Goal: Information Seeking & Learning: Learn about a topic

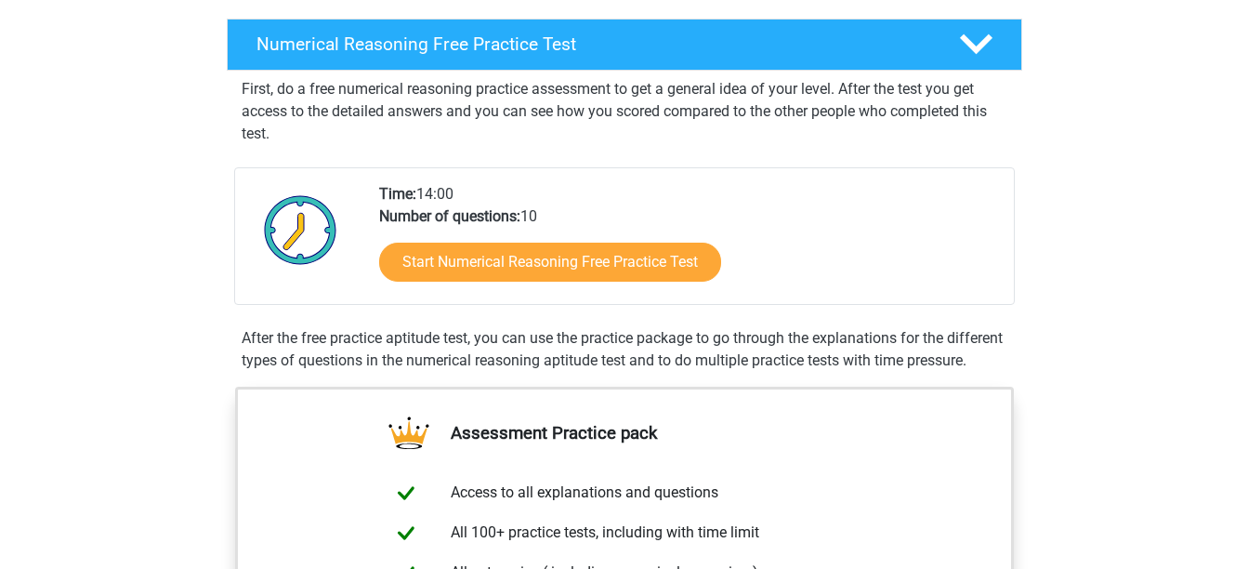
scroll to position [422, 0]
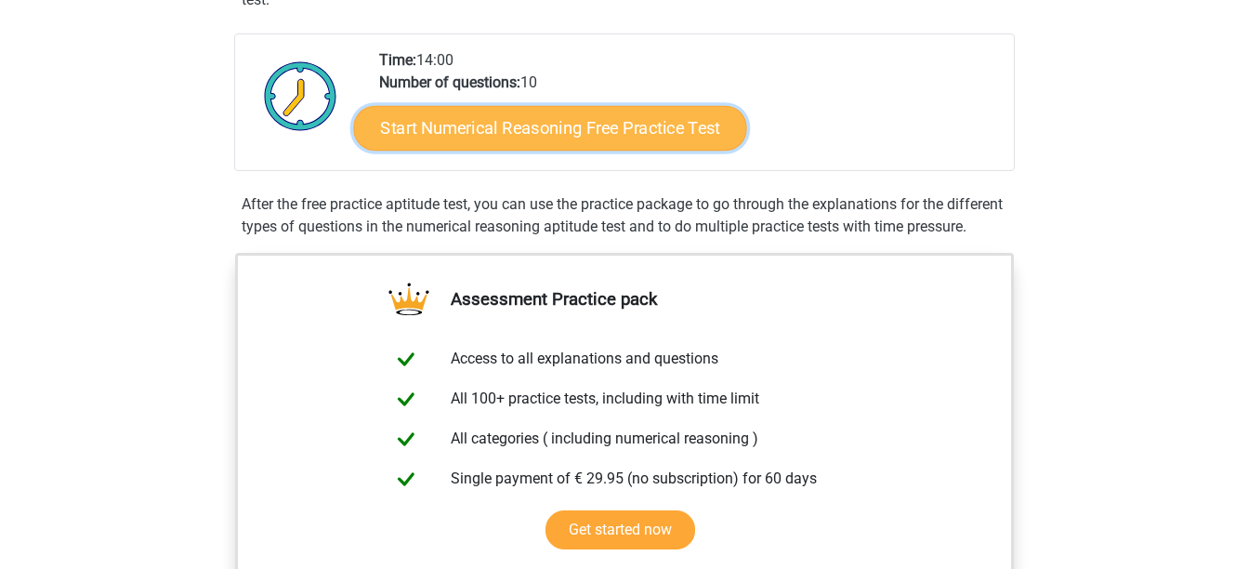
click at [591, 127] on link "Start Numerical Reasoning Free Practice Test" at bounding box center [549, 127] width 393 height 45
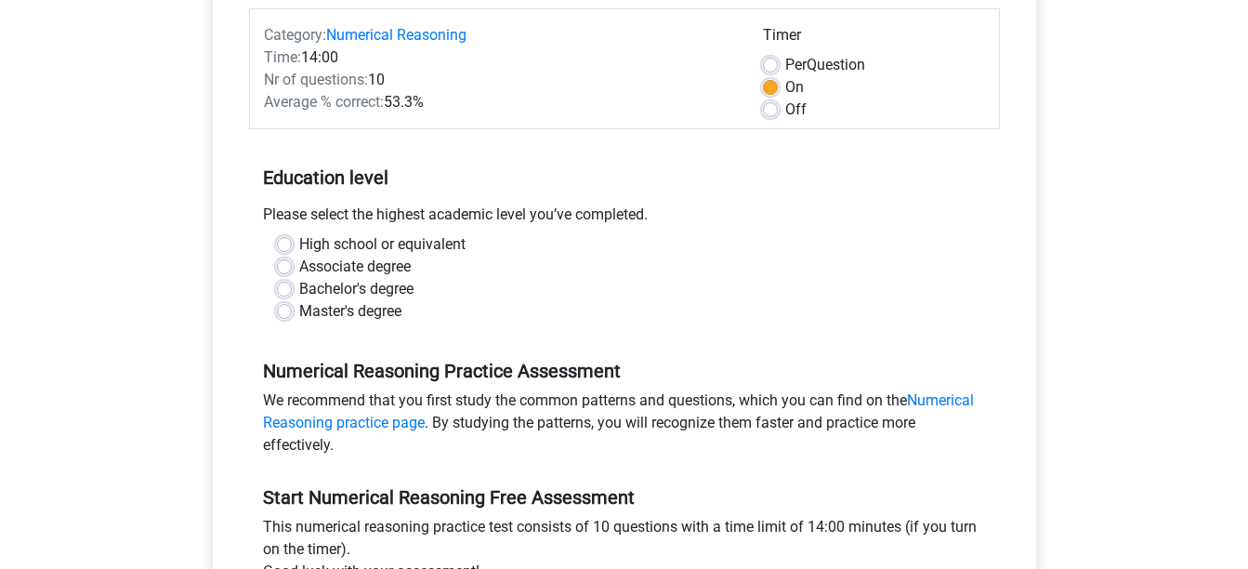
scroll to position [270, 0]
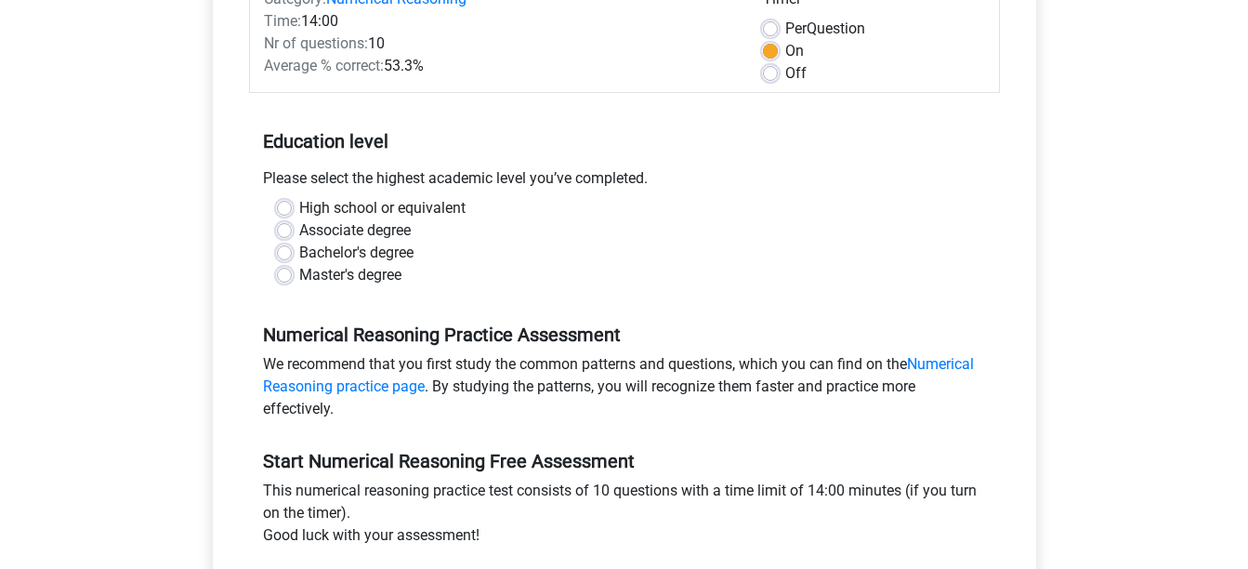
click at [299, 277] on label "Master's degree" at bounding box center [350, 275] width 102 height 22
click at [287, 277] on input "Master's degree" at bounding box center [284, 273] width 15 height 19
radio input "true"
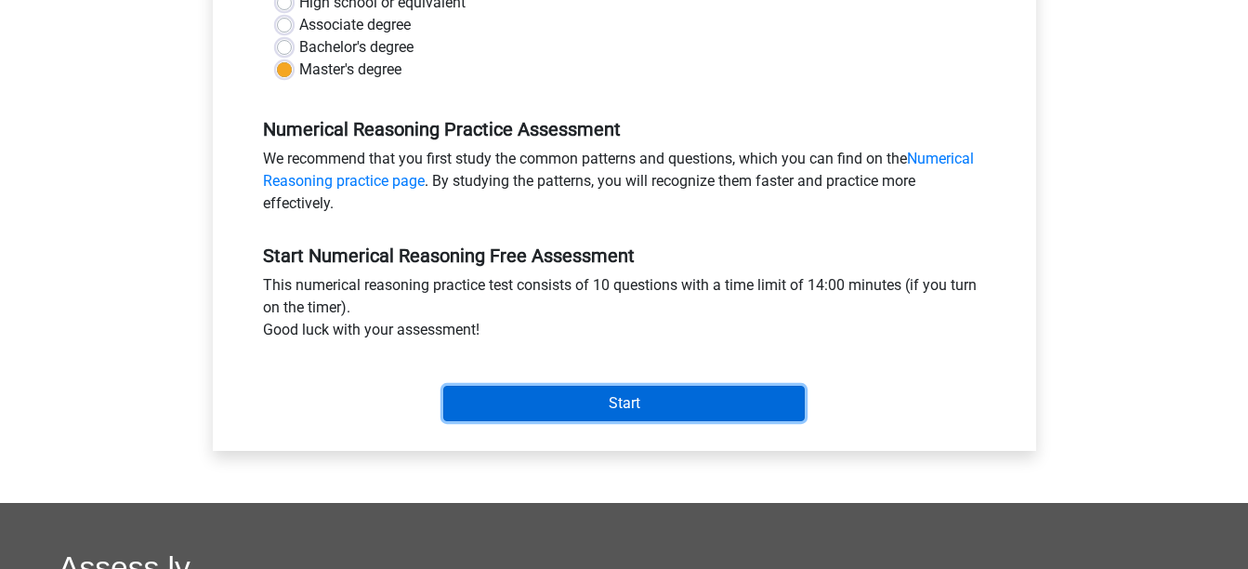
click at [641, 398] on input "Start" at bounding box center [624, 403] width 362 height 35
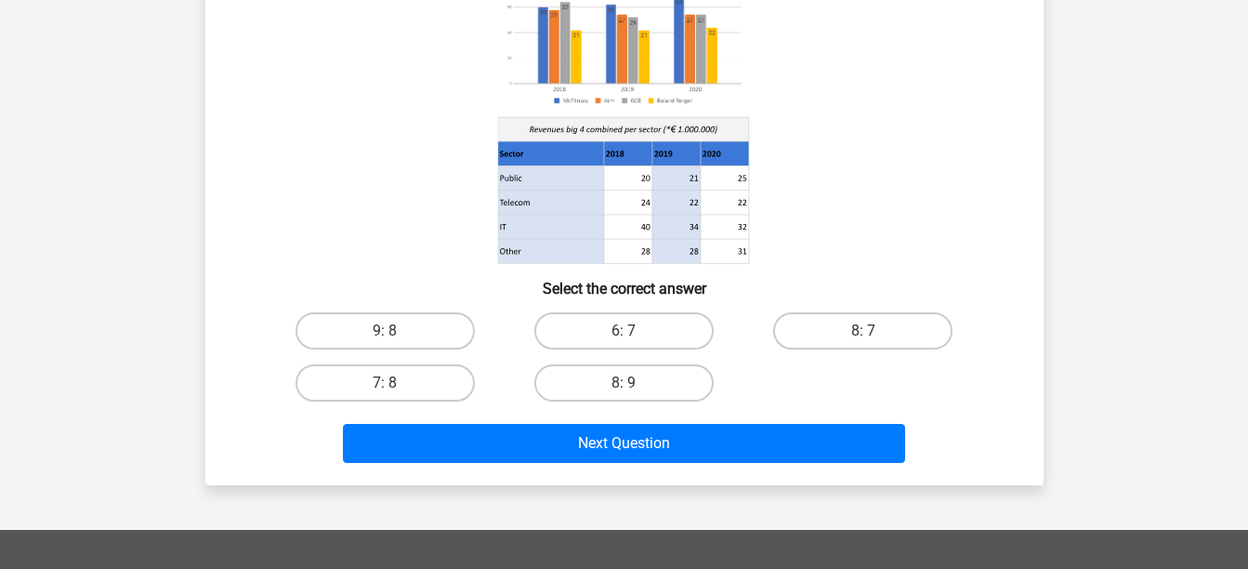
scroll to position [221, 0]
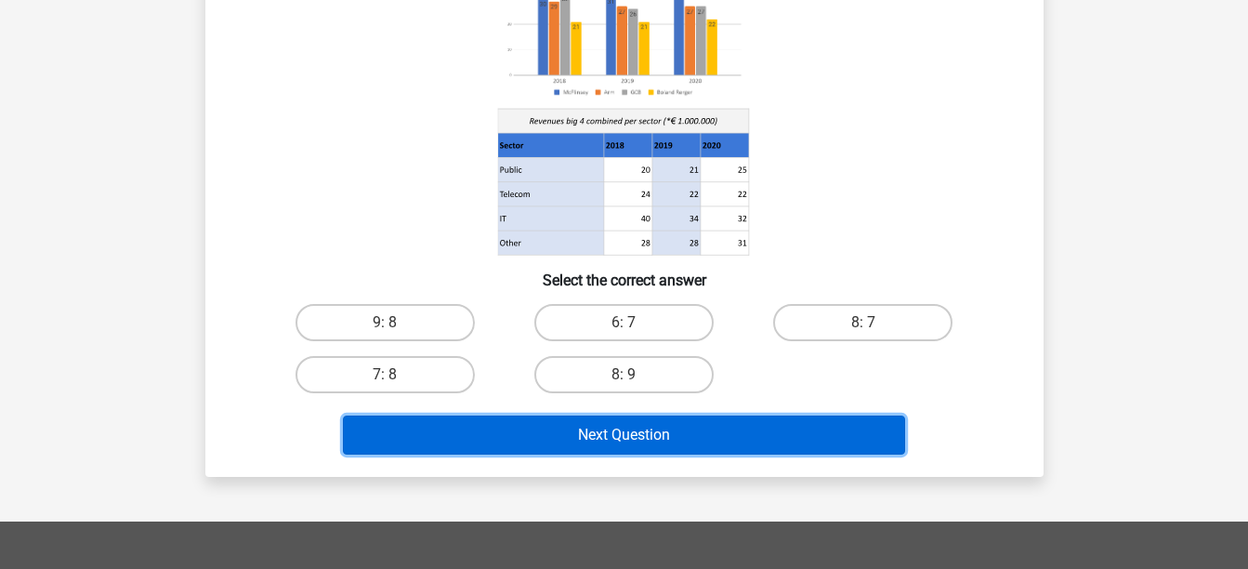
click at [620, 425] on button "Next Question" at bounding box center [624, 434] width 562 height 39
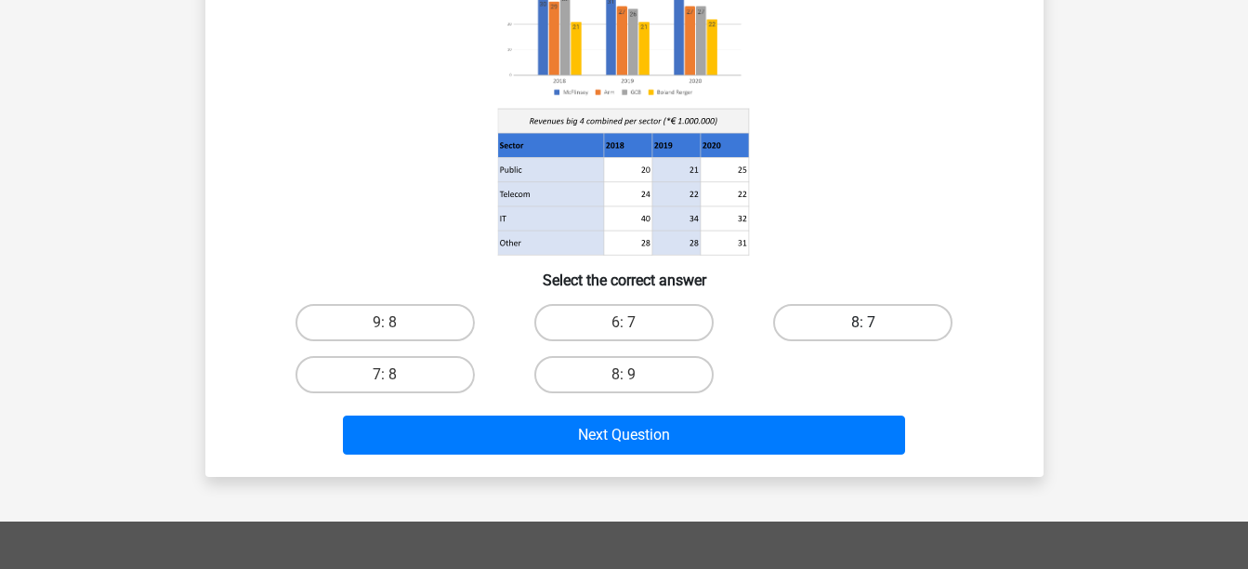
click at [862, 326] on label "8: 7" at bounding box center [862, 322] width 179 height 37
click at [863, 326] on input "8: 7" at bounding box center [869, 328] width 12 height 12
radio input "true"
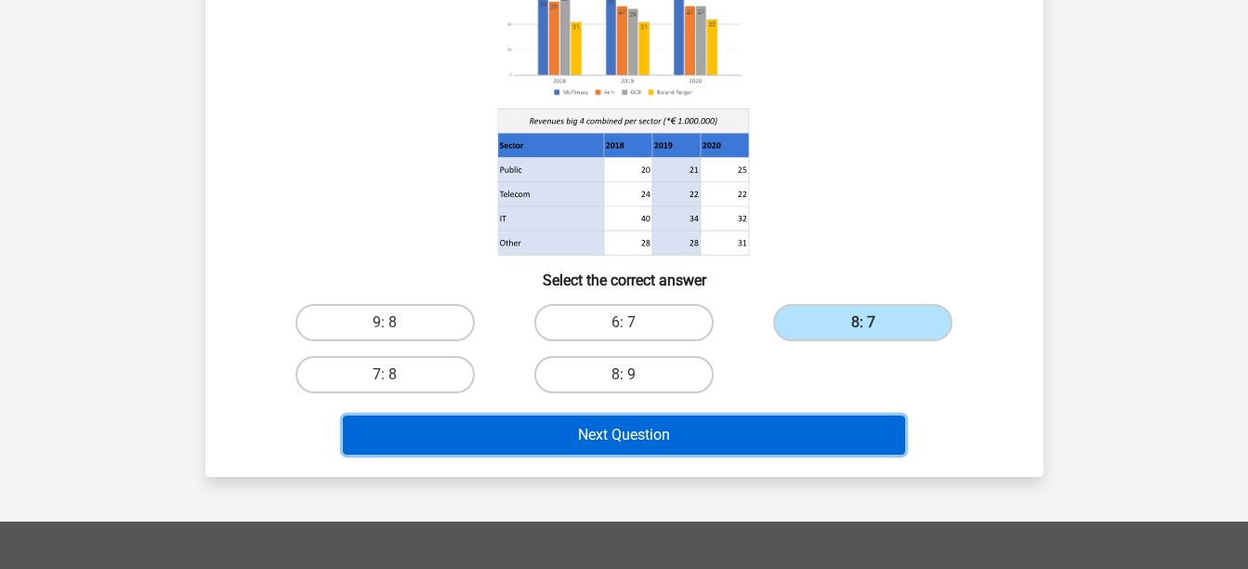
click at [731, 434] on button "Next Question" at bounding box center [624, 434] width 562 height 39
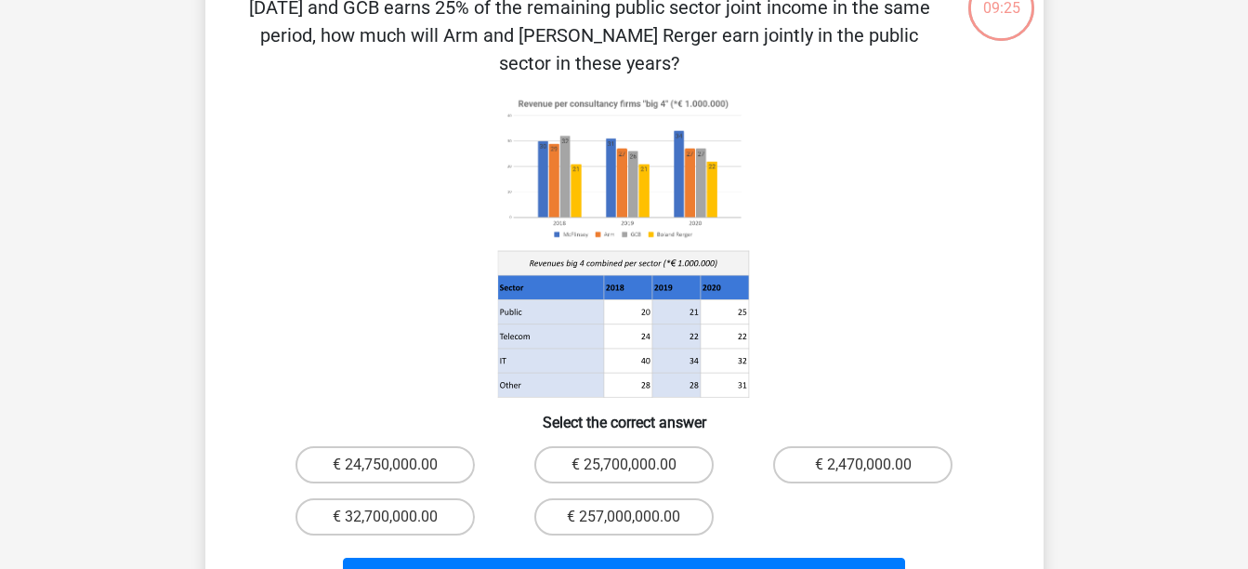
scroll to position [86, 0]
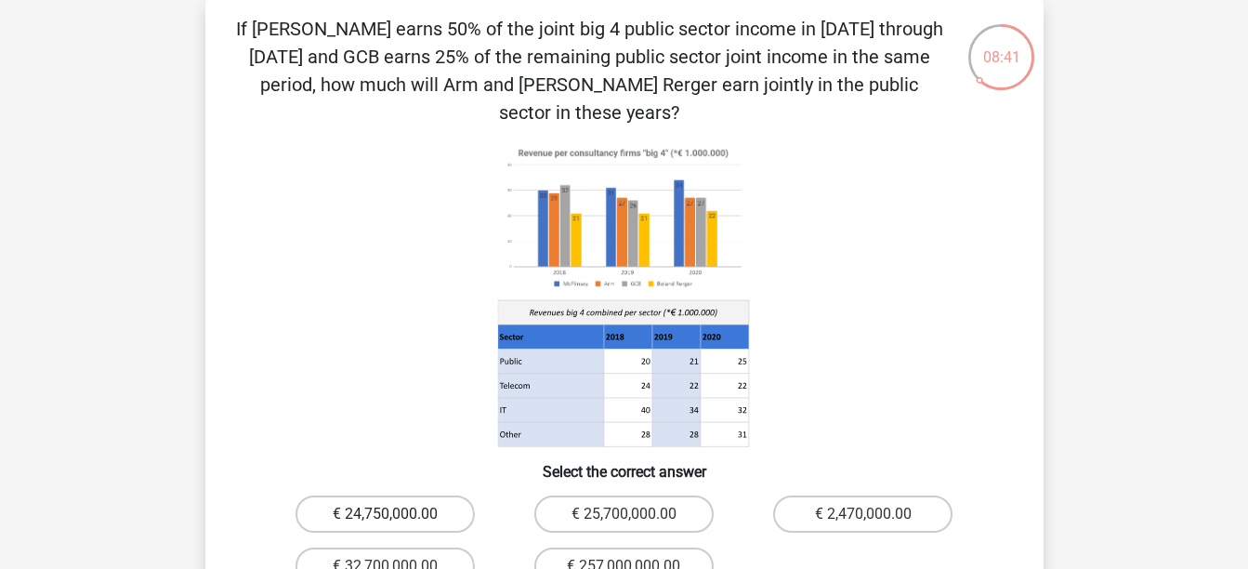
click at [351, 495] on label "€ 24,750,000.00" at bounding box center [385, 513] width 179 height 37
click at [385, 514] on input "€ 24,750,000.00" at bounding box center [391, 520] width 12 height 12
radio input "true"
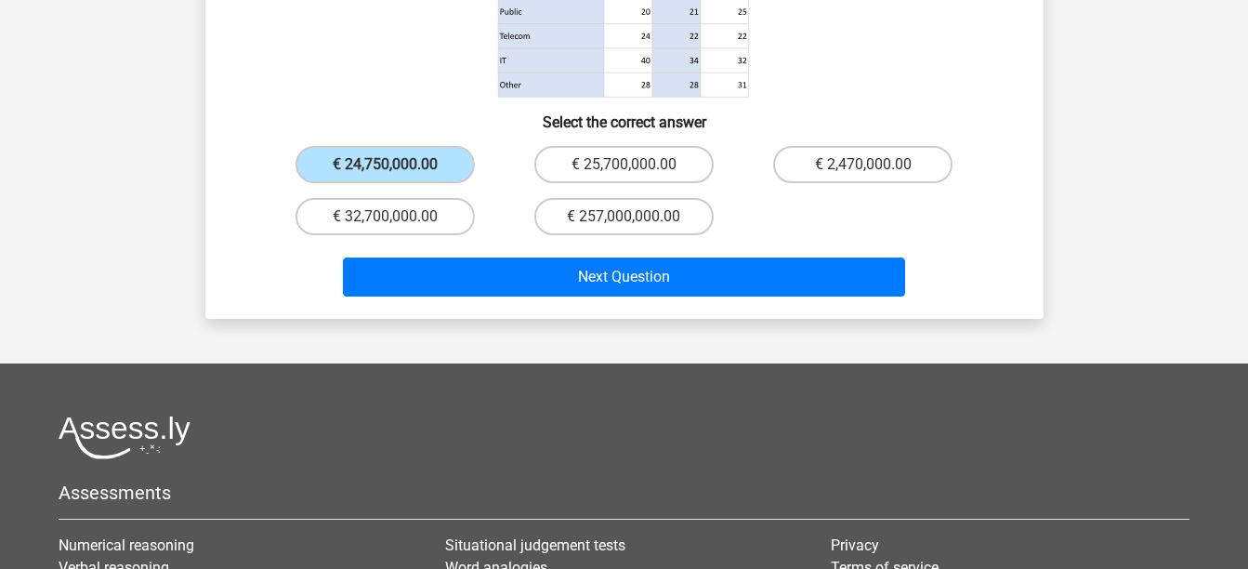
scroll to position [438, 0]
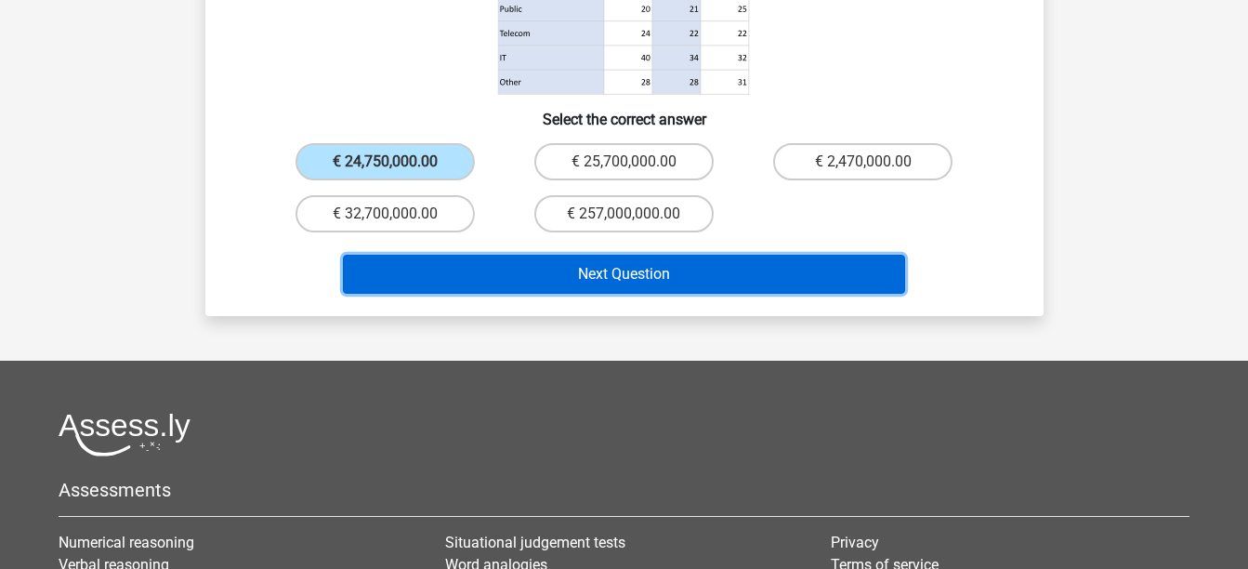
click at [673, 261] on button "Next Question" at bounding box center [624, 274] width 562 height 39
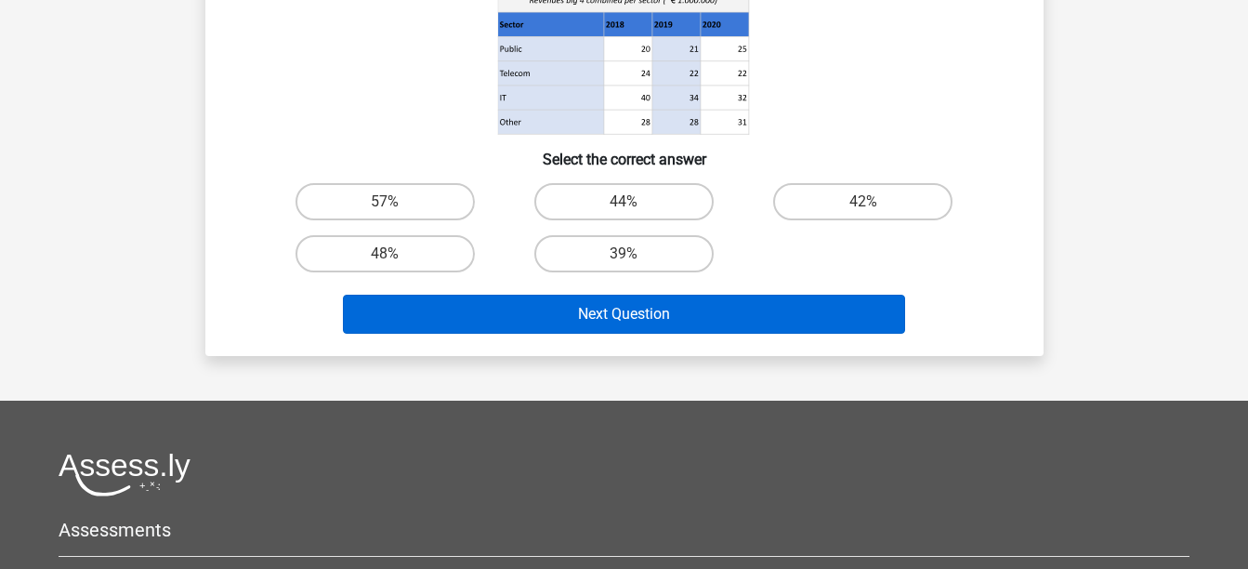
scroll to position [86, 0]
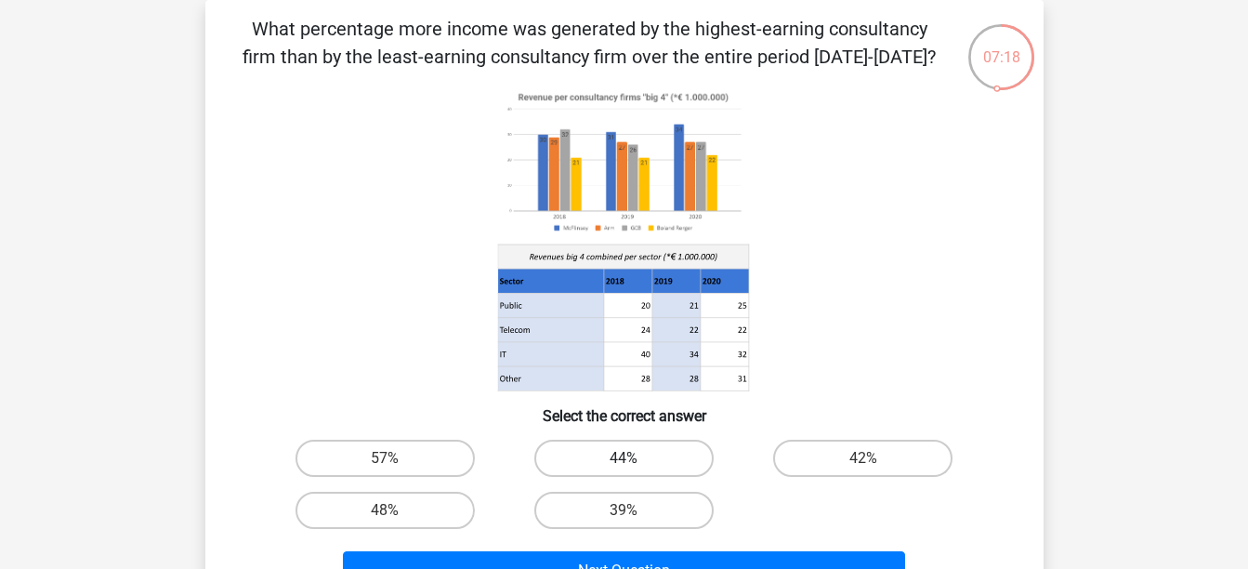
click at [620, 449] on label "44%" at bounding box center [623, 458] width 179 height 37
click at [624, 458] on input "44%" at bounding box center [630, 464] width 12 height 12
radio input "true"
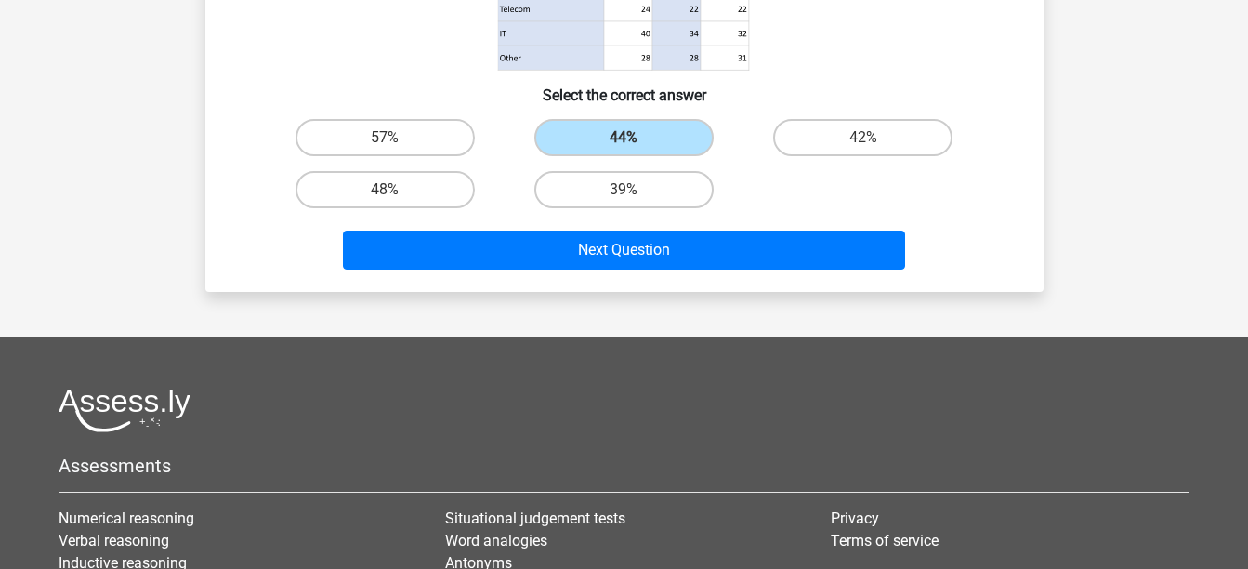
scroll to position [332, 0]
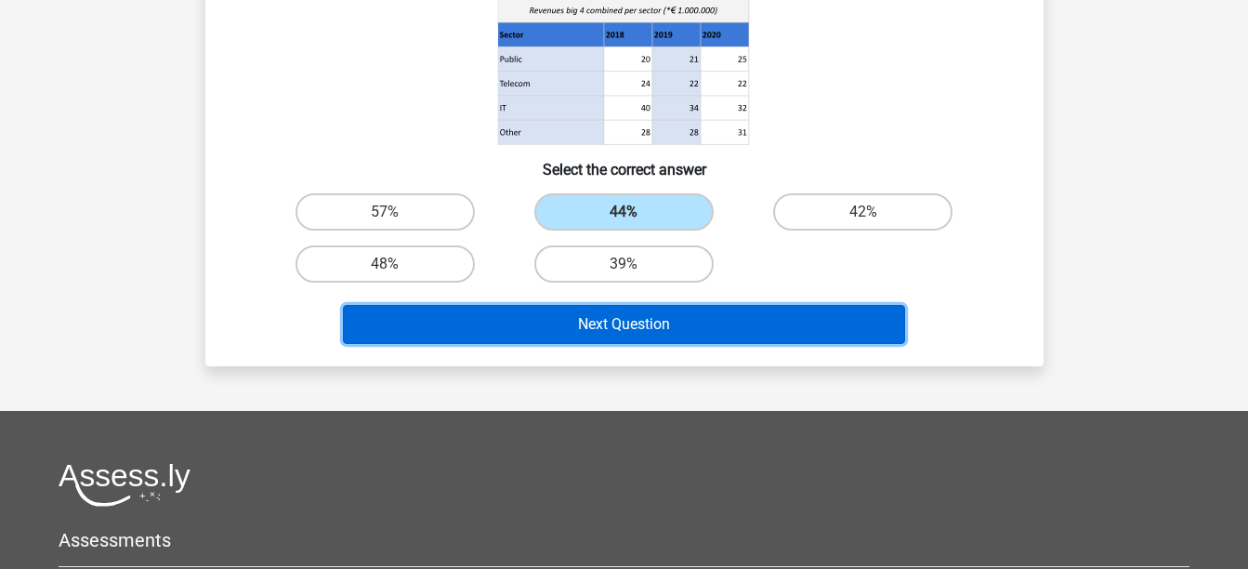
click at [748, 325] on button "Next Question" at bounding box center [624, 324] width 562 height 39
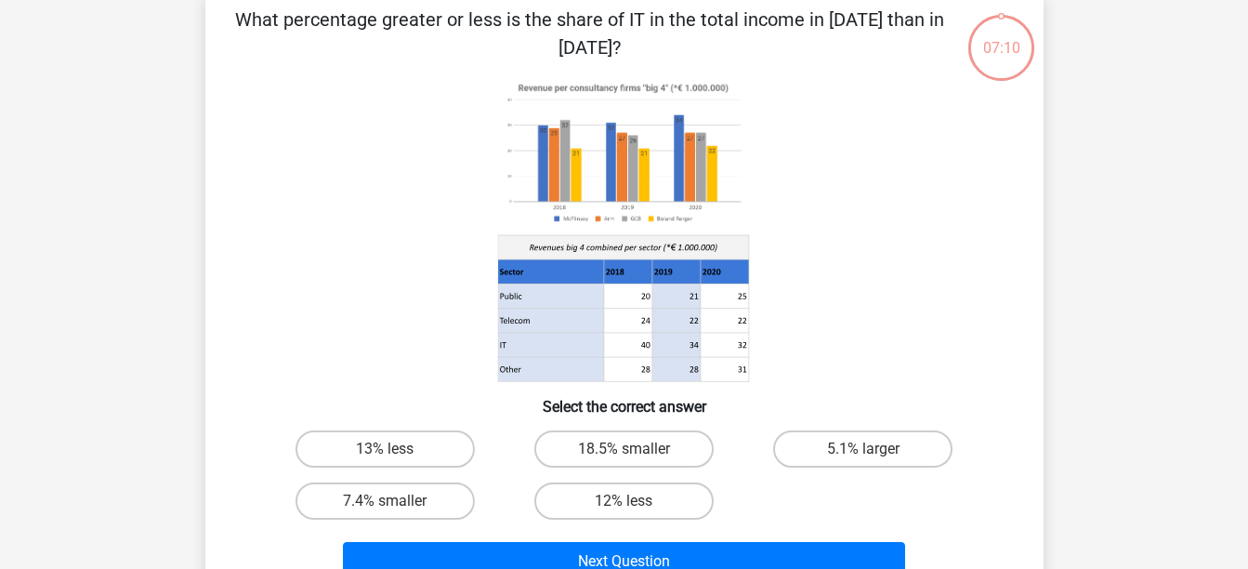
scroll to position [86, 0]
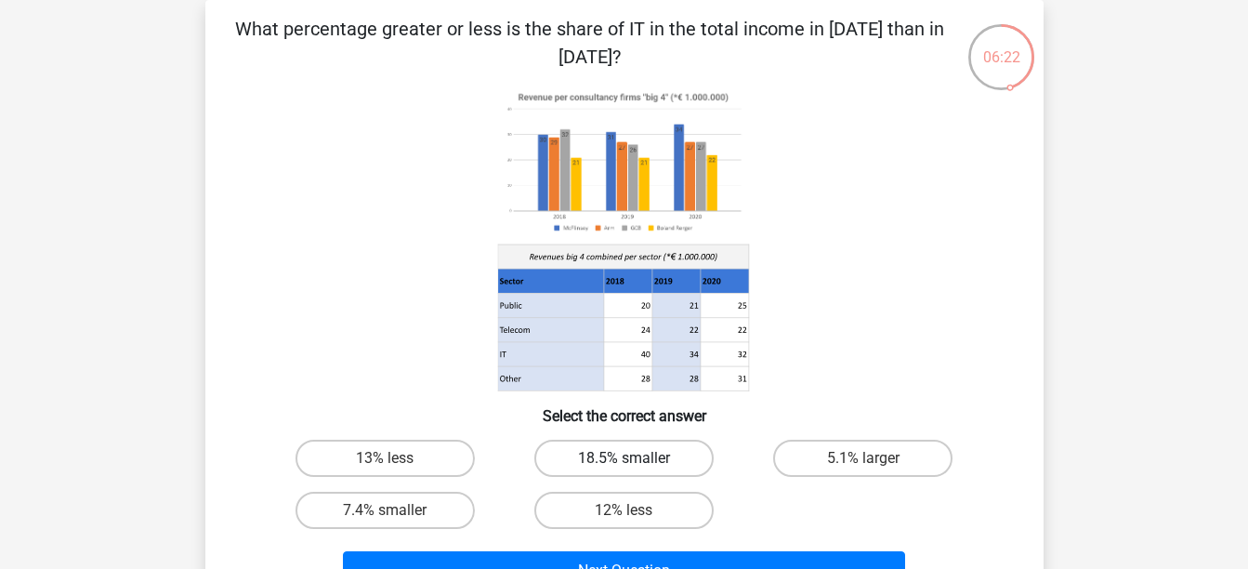
click at [681, 454] on label "18.5% smaller" at bounding box center [623, 458] width 179 height 37
click at [636, 458] on input "18.5% smaller" at bounding box center [630, 464] width 12 height 12
radio input "true"
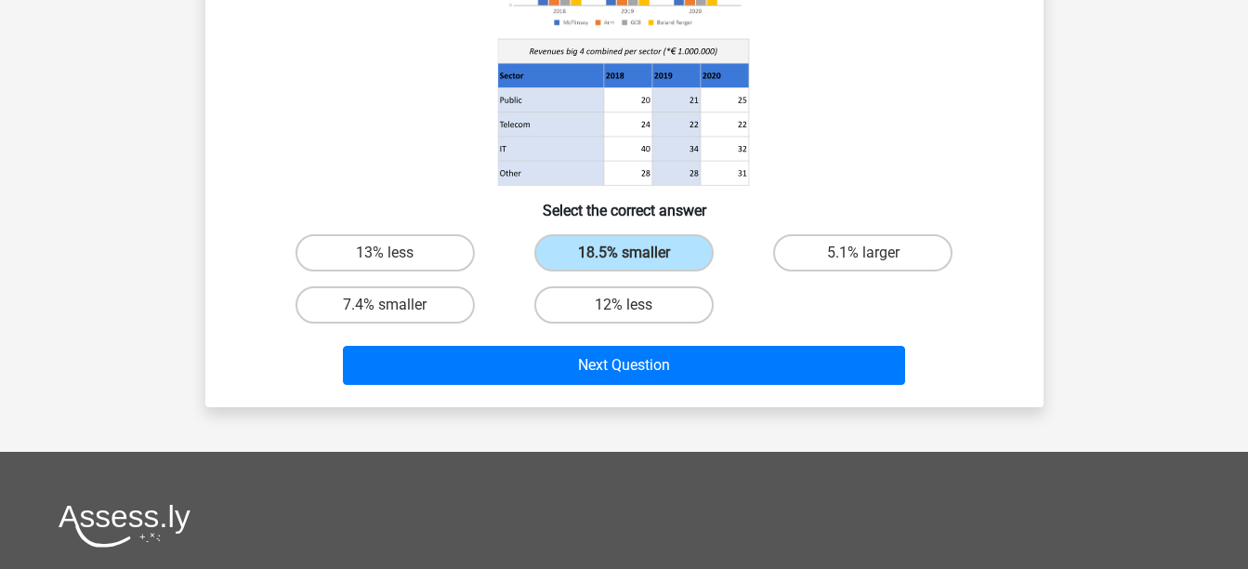
scroll to position [293, 0]
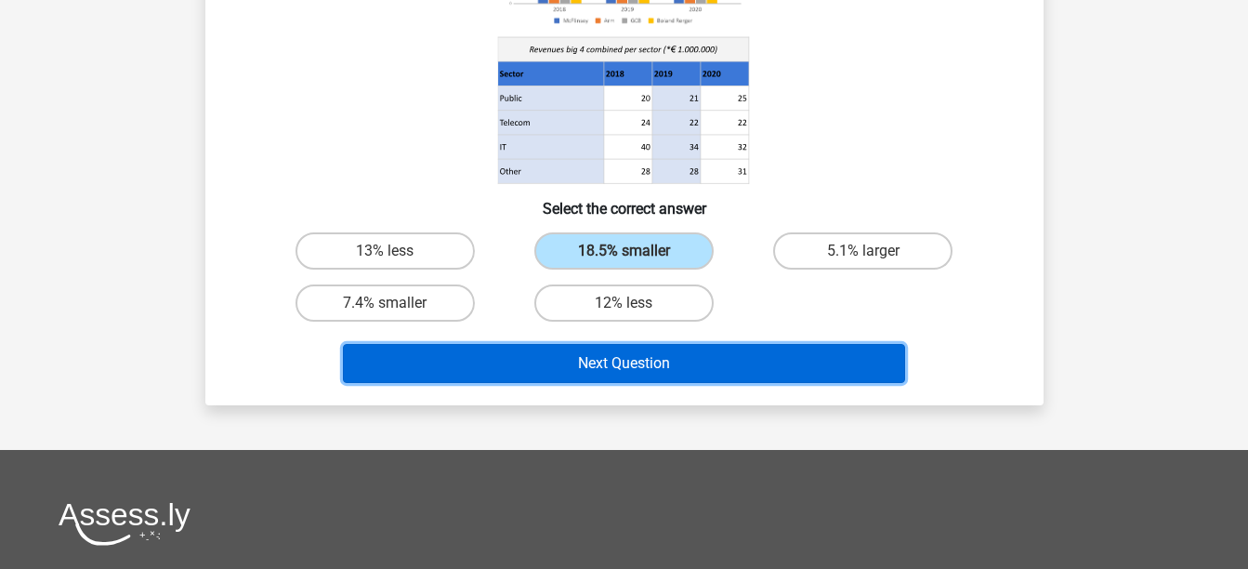
click at [719, 352] on button "Next Question" at bounding box center [624, 363] width 562 height 39
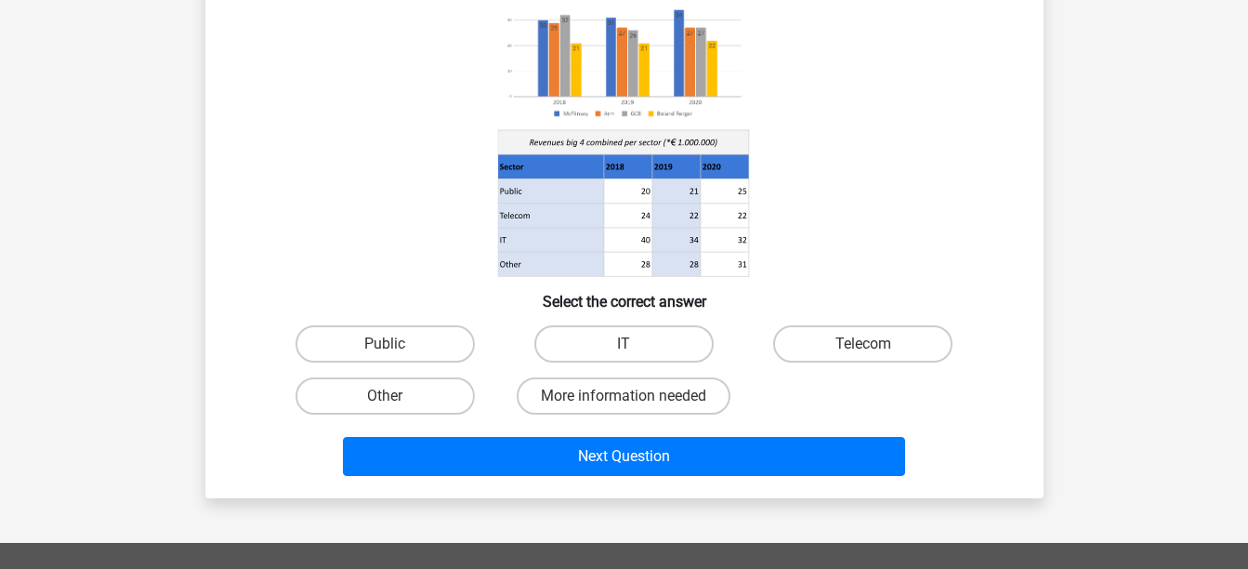
scroll to position [86, 0]
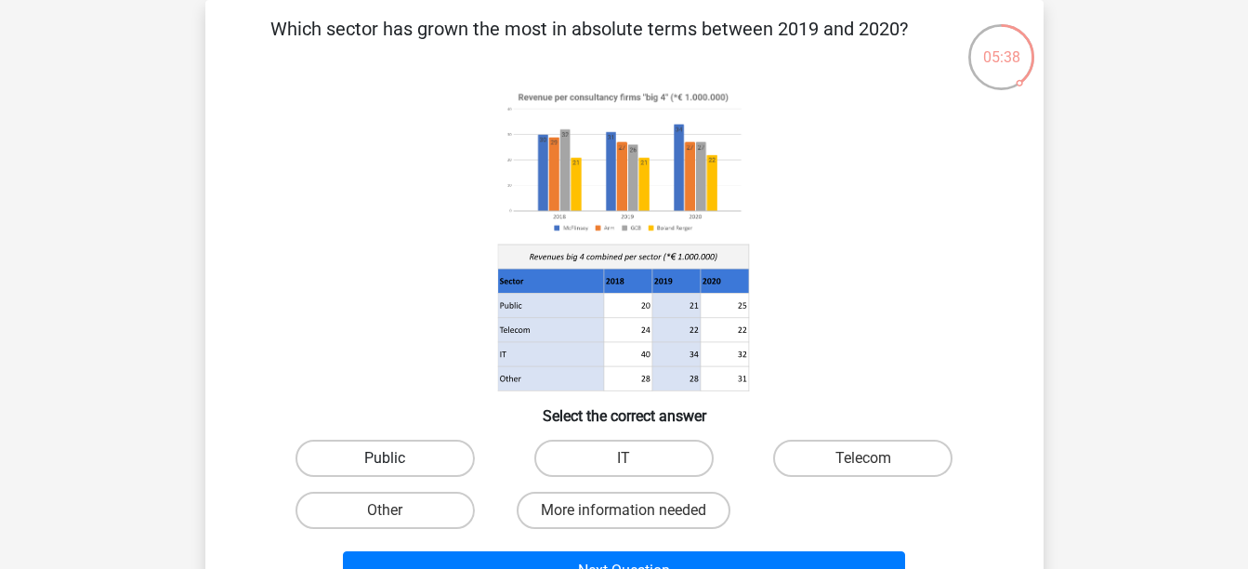
click at [386, 455] on label "Public" at bounding box center [385, 458] width 179 height 37
click at [386, 458] on input "Public" at bounding box center [391, 464] width 12 height 12
radio input "true"
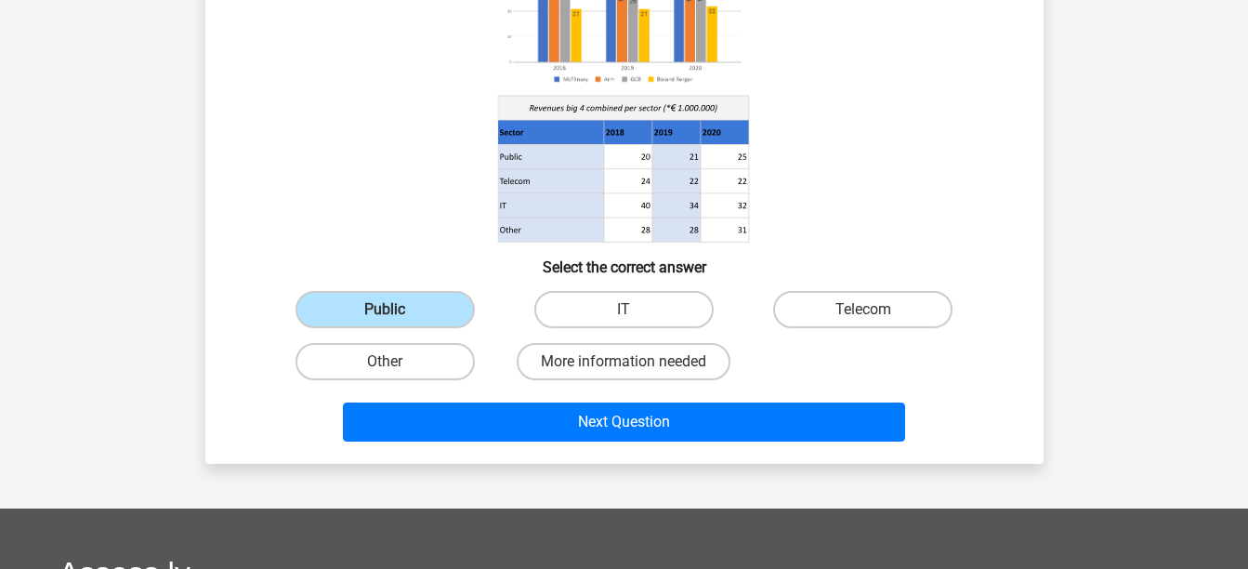
scroll to position [273, 0]
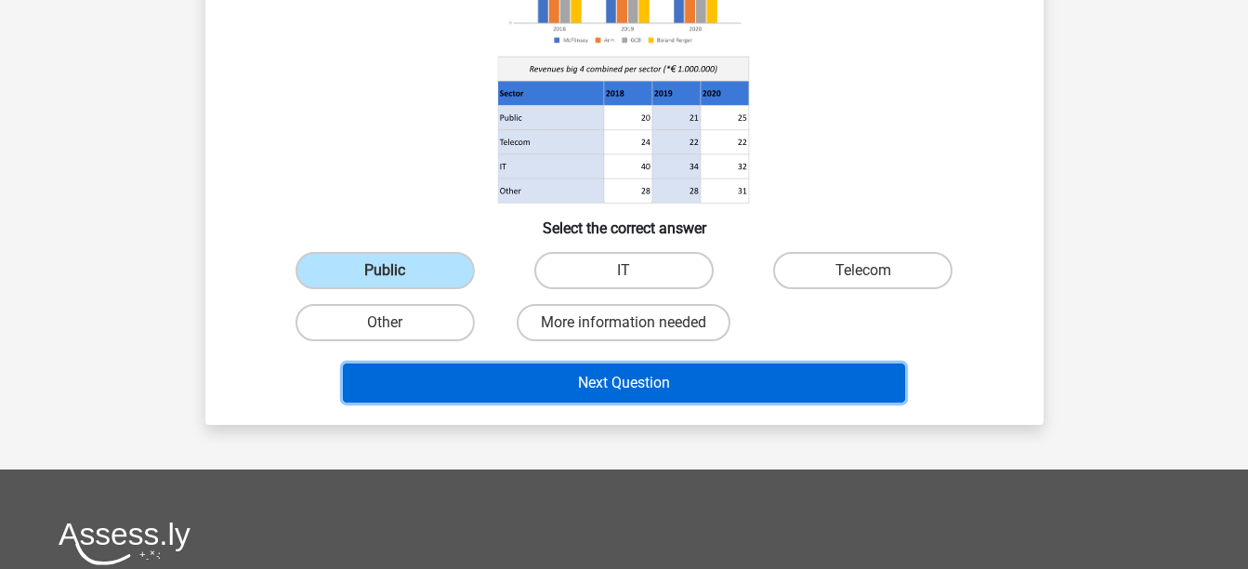
click at [605, 376] on button "Next Question" at bounding box center [624, 382] width 562 height 39
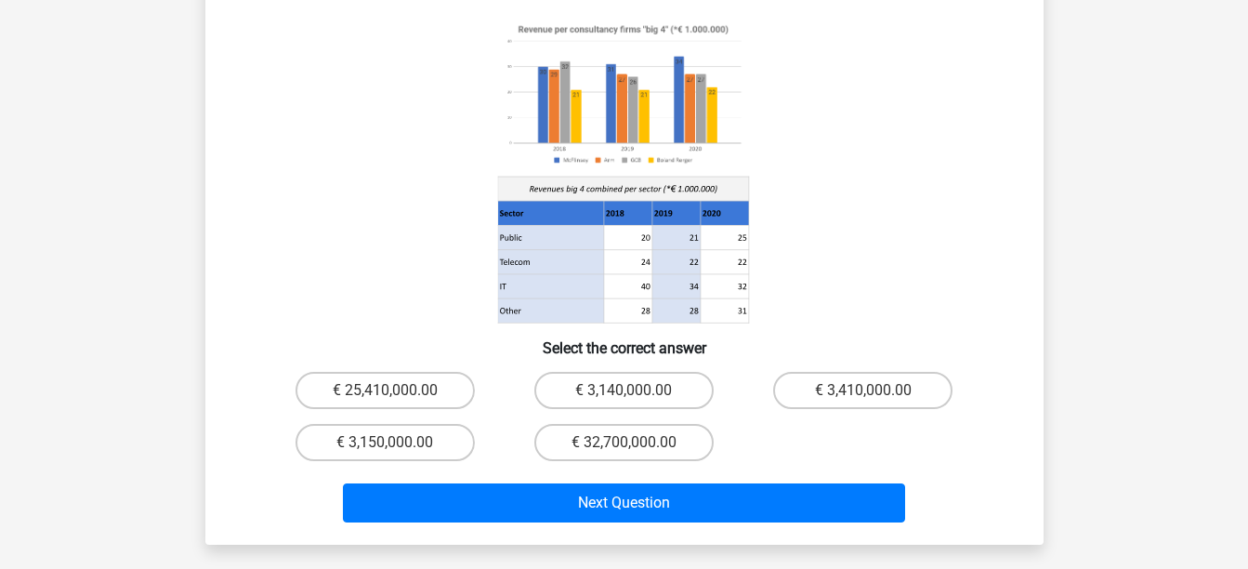
scroll to position [86, 0]
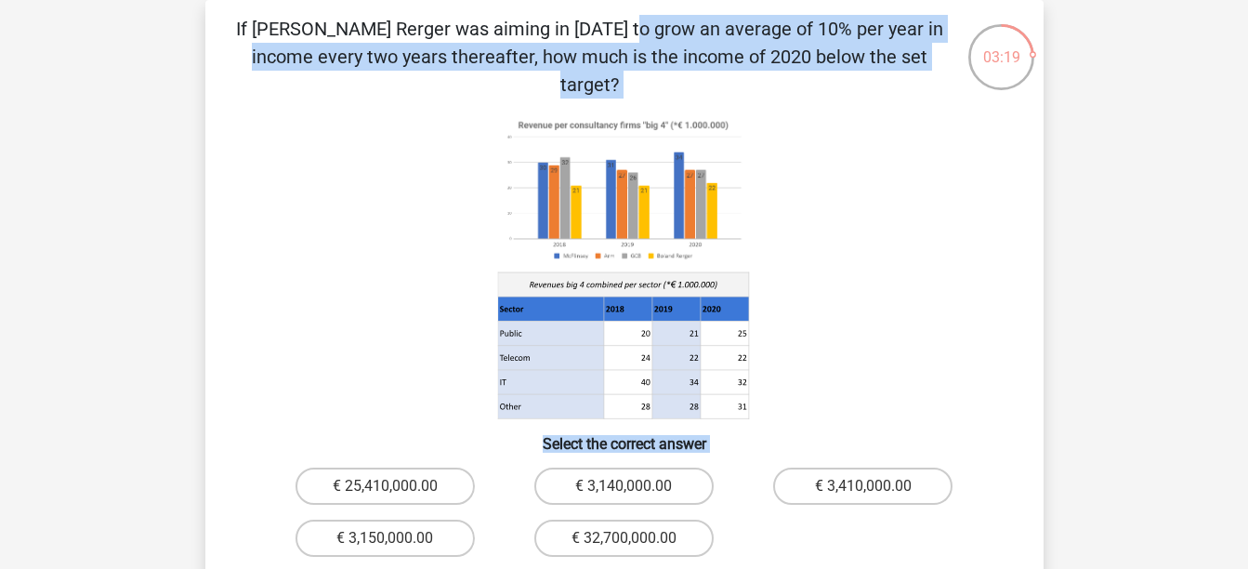
drag, startPoint x: 251, startPoint y: 31, endPoint x: 865, endPoint y: 467, distance: 753.2
click at [865, 467] on div "If Boland Rerger was aiming in 2018 to grow an average of 10% per year in incom…" at bounding box center [624, 320] width 823 height 611
drag, startPoint x: 865, startPoint y: 467, endPoint x: 793, endPoint y: 513, distance: 86.1
click at [793, 513] on div "€ 25,410,000.00 € 3,140,000.00 € 3,410,000.00 € 3,150,000.00 € 32,700,000.00" at bounding box center [624, 512] width 717 height 104
click at [835, 247] on icon at bounding box center [624, 266] width 749 height 307
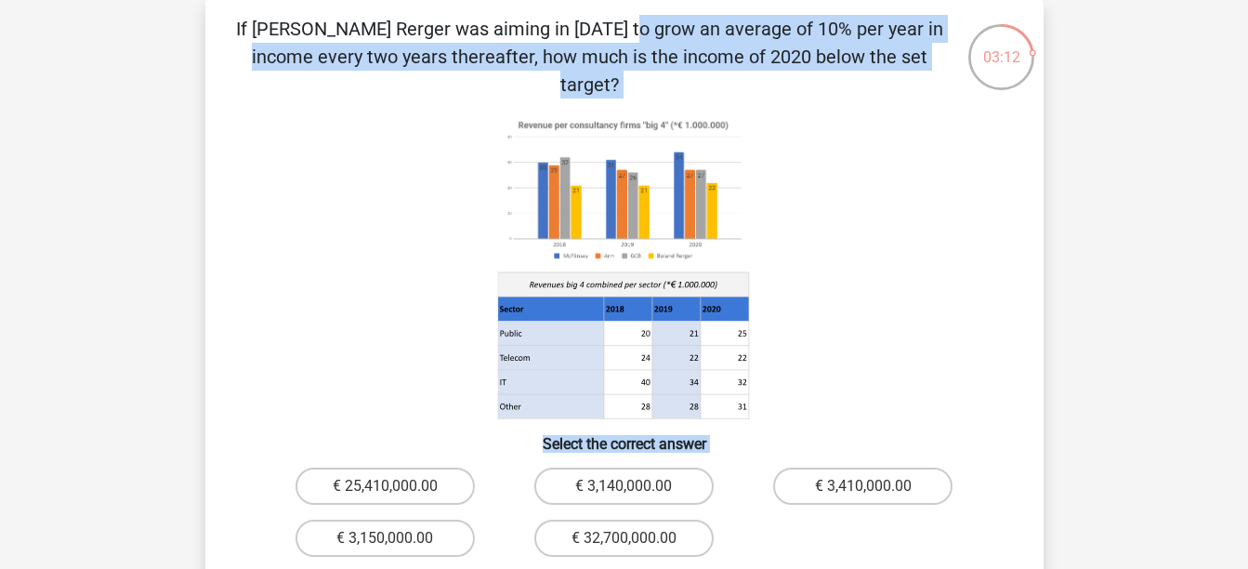
drag, startPoint x: 253, startPoint y: 24, endPoint x: 800, endPoint y: 519, distance: 737.6
click at [800, 519] on div "If Boland Rerger was aiming in 2018 to grow an average of 10% per year in incom…" at bounding box center [624, 320] width 823 height 611
drag, startPoint x: 800, startPoint y: 519, endPoint x: 830, endPoint y: 278, distance: 242.5
click at [830, 278] on icon at bounding box center [624, 266] width 749 height 307
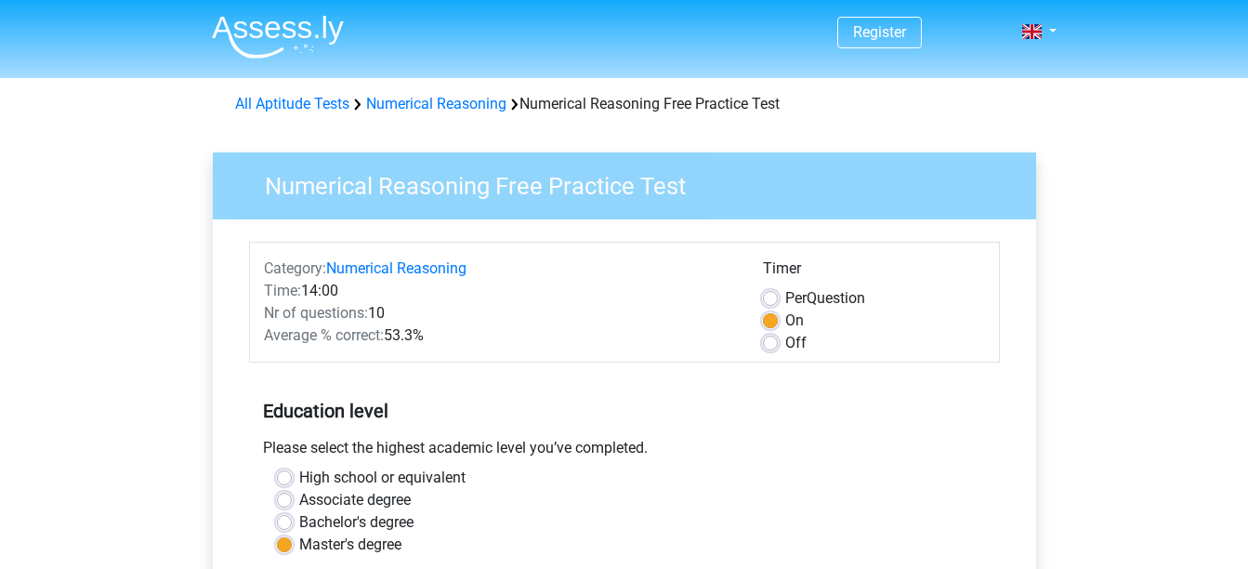
scroll to position [475, 0]
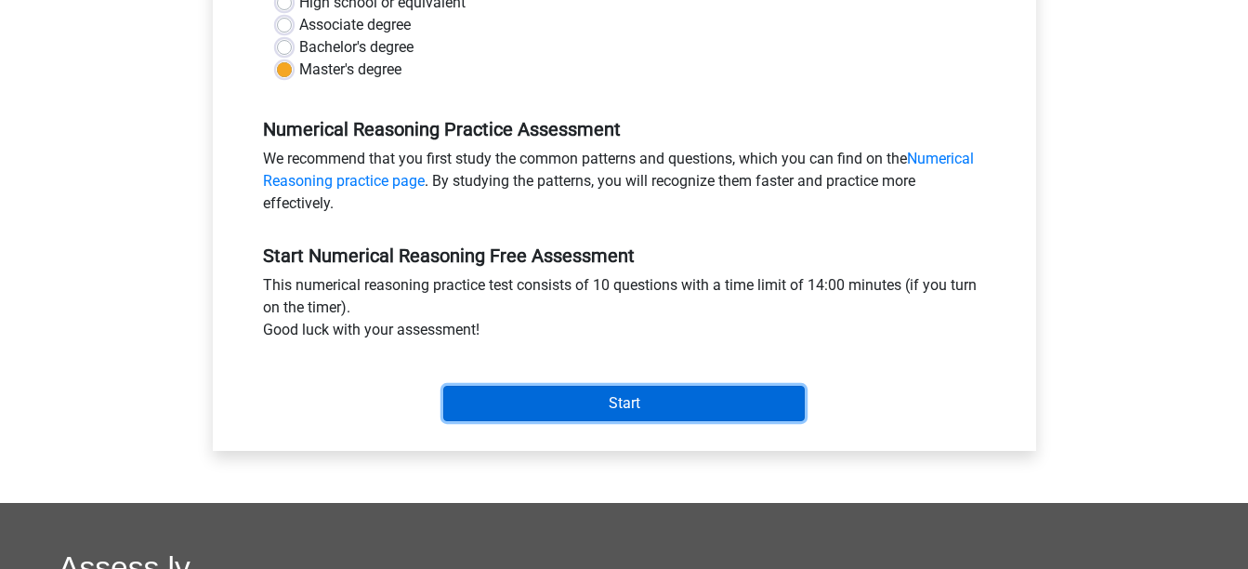
click at [750, 397] on input "Start" at bounding box center [624, 403] width 362 height 35
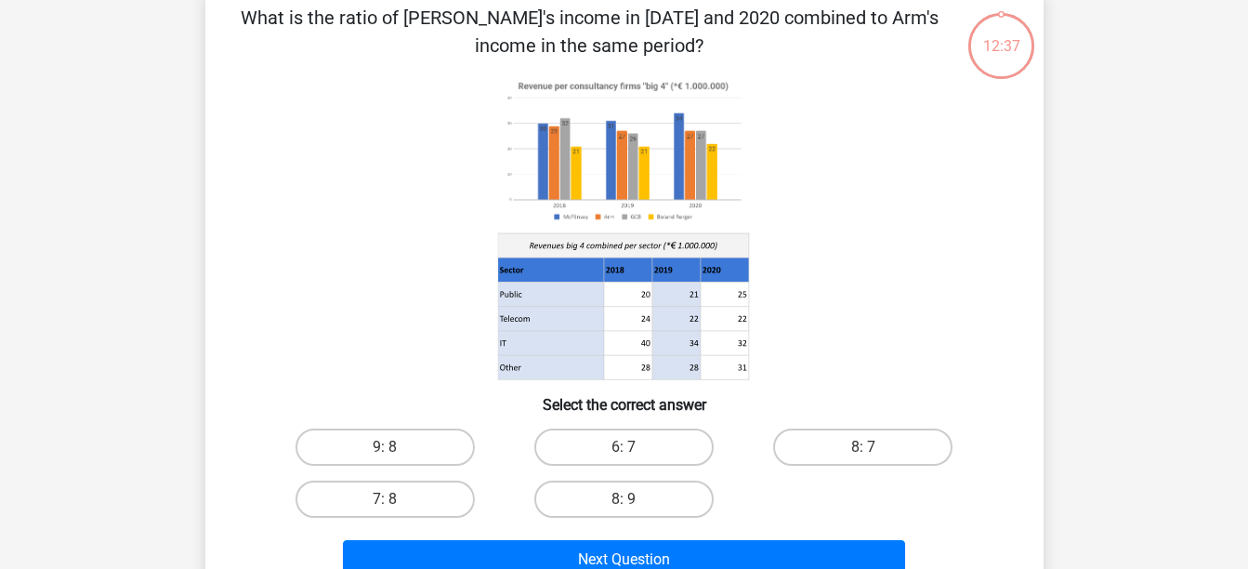
scroll to position [96, 0]
click at [446, 447] on label "9: 8" at bounding box center [385, 447] width 179 height 37
click at [397, 448] on input "9: 8" at bounding box center [391, 454] width 12 height 12
radio input "true"
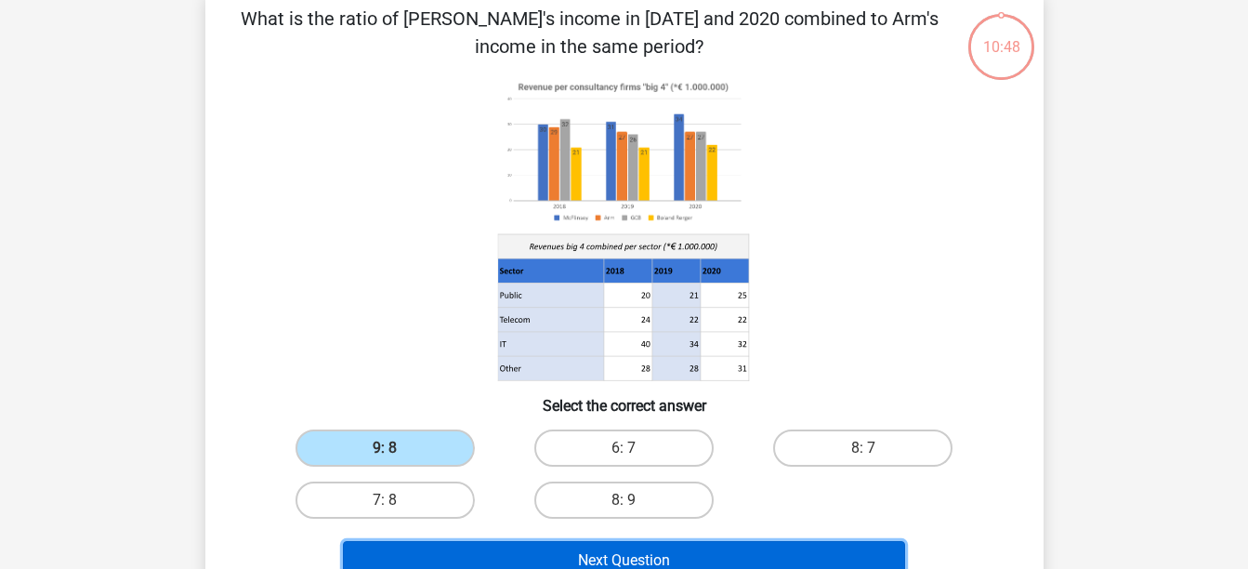
click at [632, 550] on button "Next Question" at bounding box center [624, 560] width 562 height 39
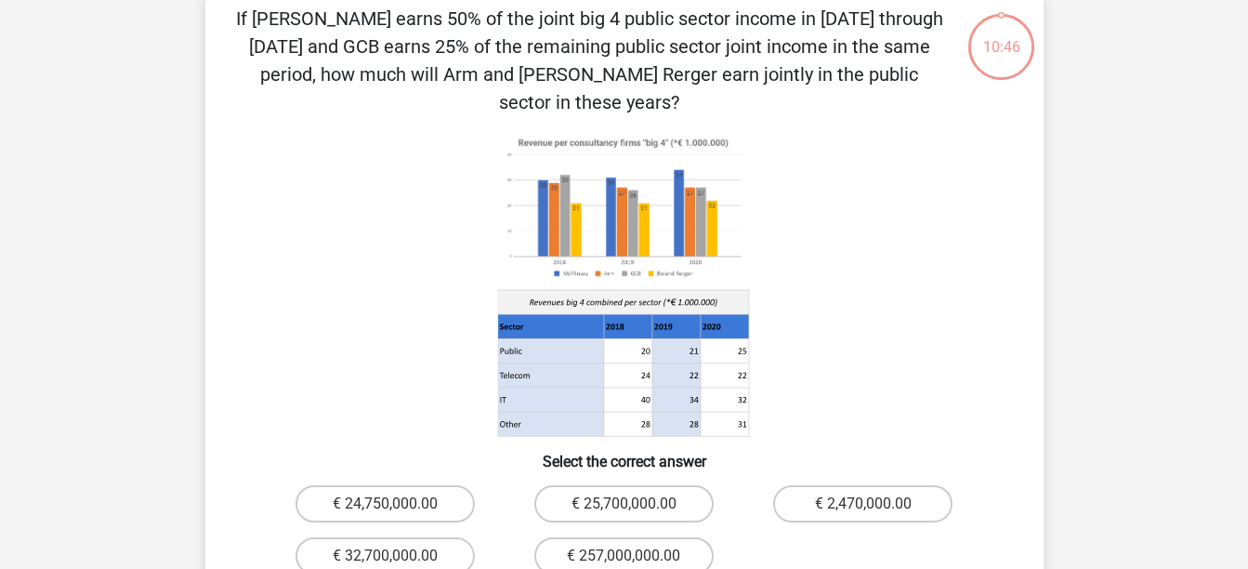
scroll to position [86, 0]
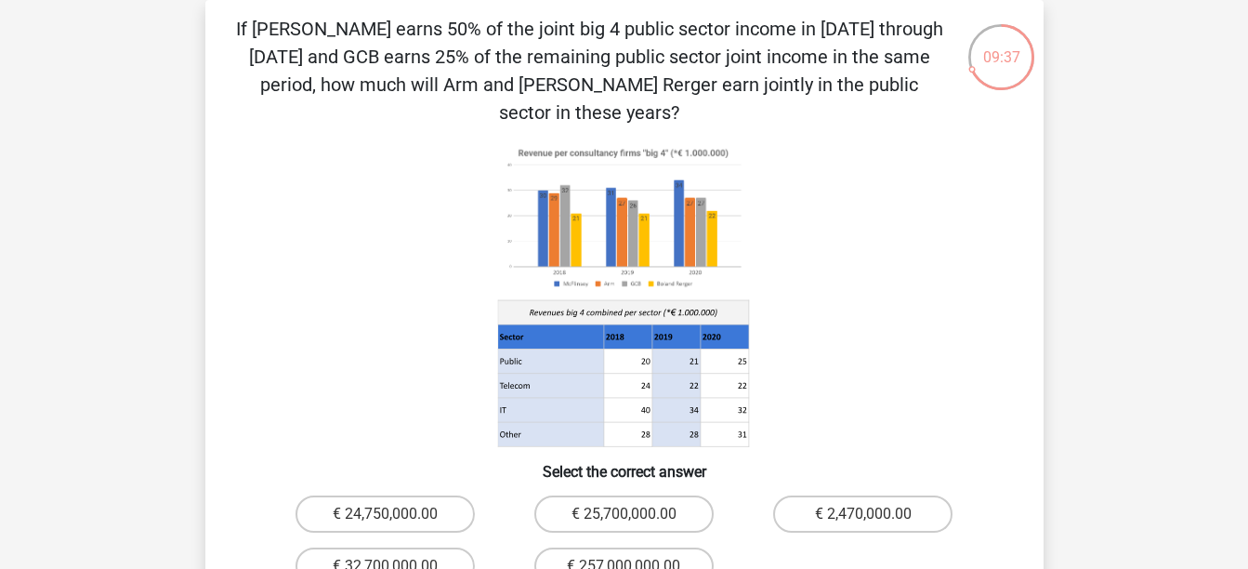
drag, startPoint x: 632, startPoint y: 550, endPoint x: 434, endPoint y: -44, distance: 626.0
click at [434, 0] on html "Register Nederlands English" at bounding box center [624, 558] width 1248 height 1289
click at [441, 495] on label "€ 24,750,000.00" at bounding box center [385, 513] width 179 height 37
click at [397, 514] on input "€ 24,750,000.00" at bounding box center [391, 520] width 12 height 12
radio input "true"
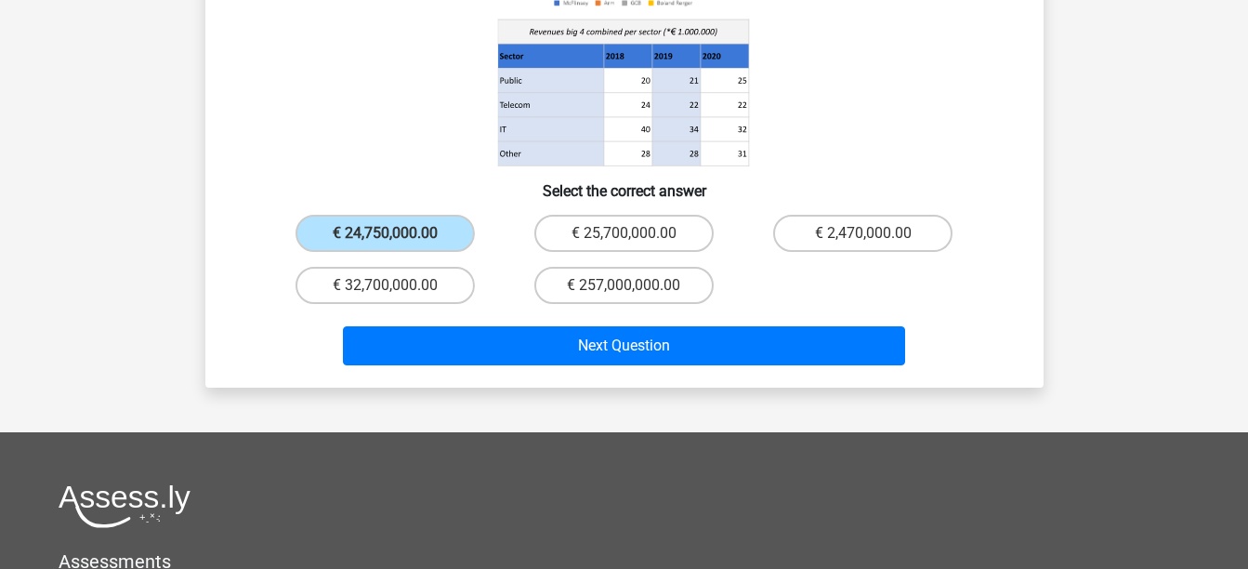
scroll to position [473, 0]
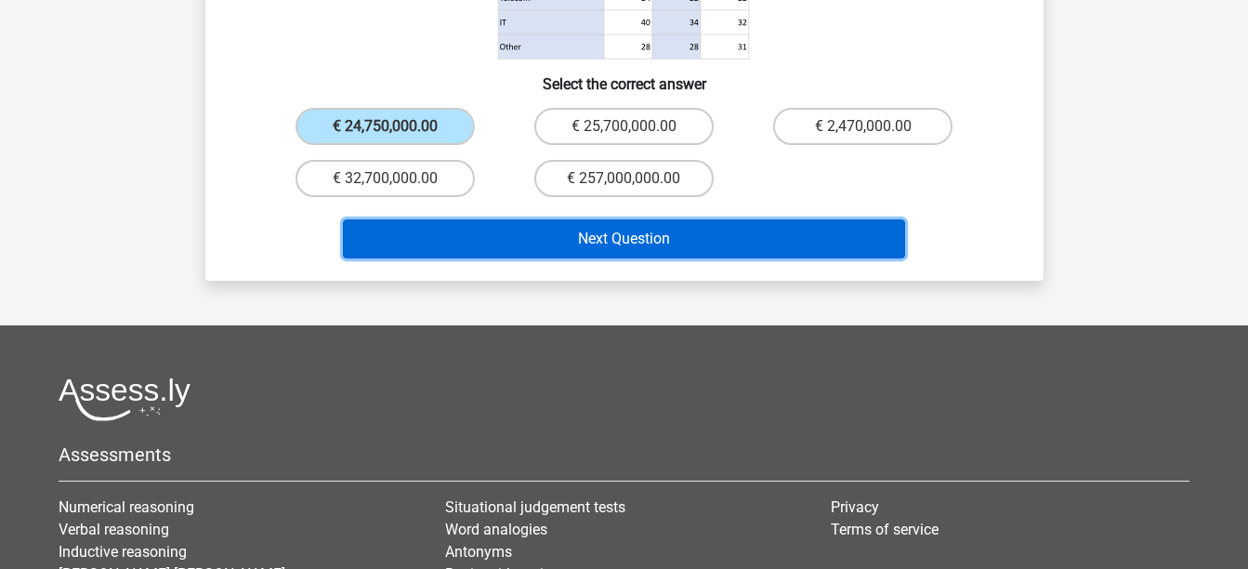
click at [632, 219] on button "Next Question" at bounding box center [624, 238] width 562 height 39
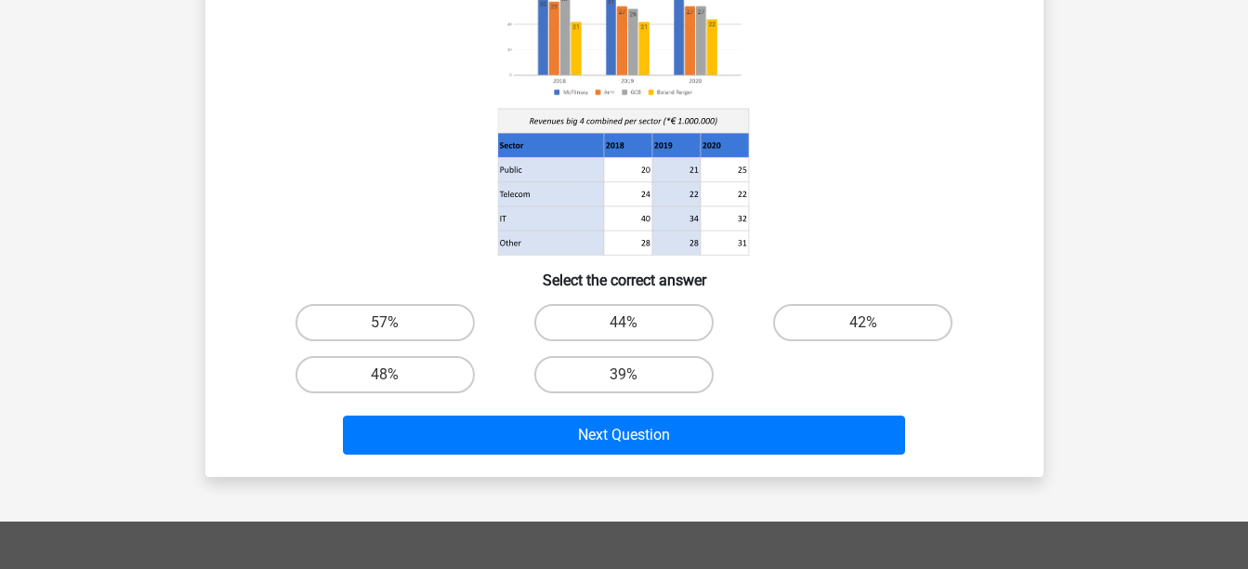
scroll to position [86, 0]
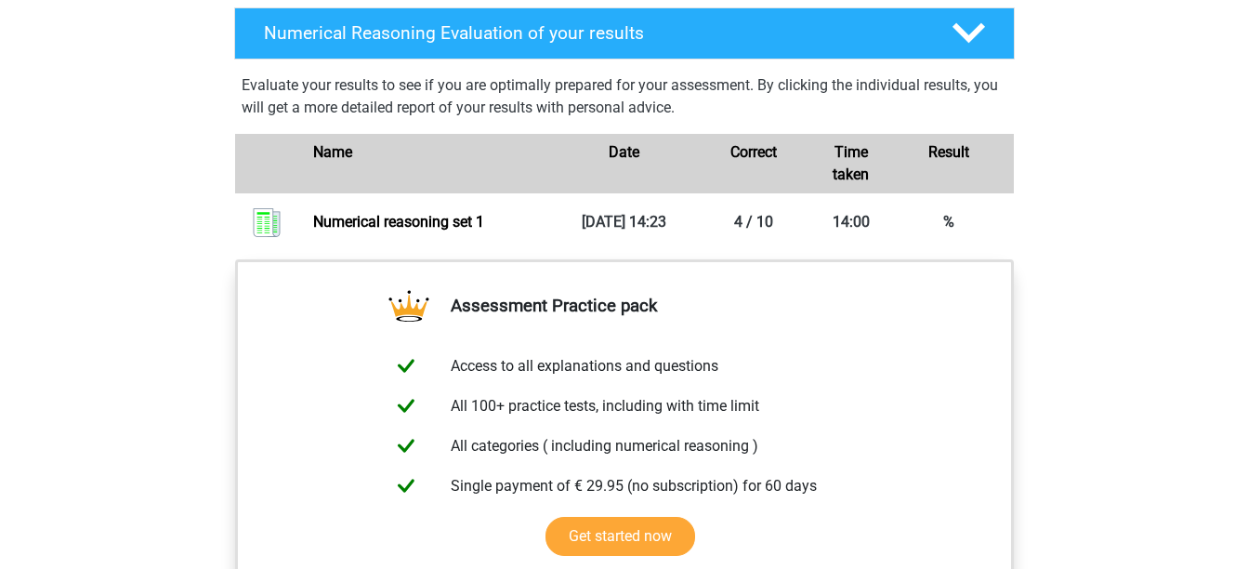
scroll to position [1240, 0]
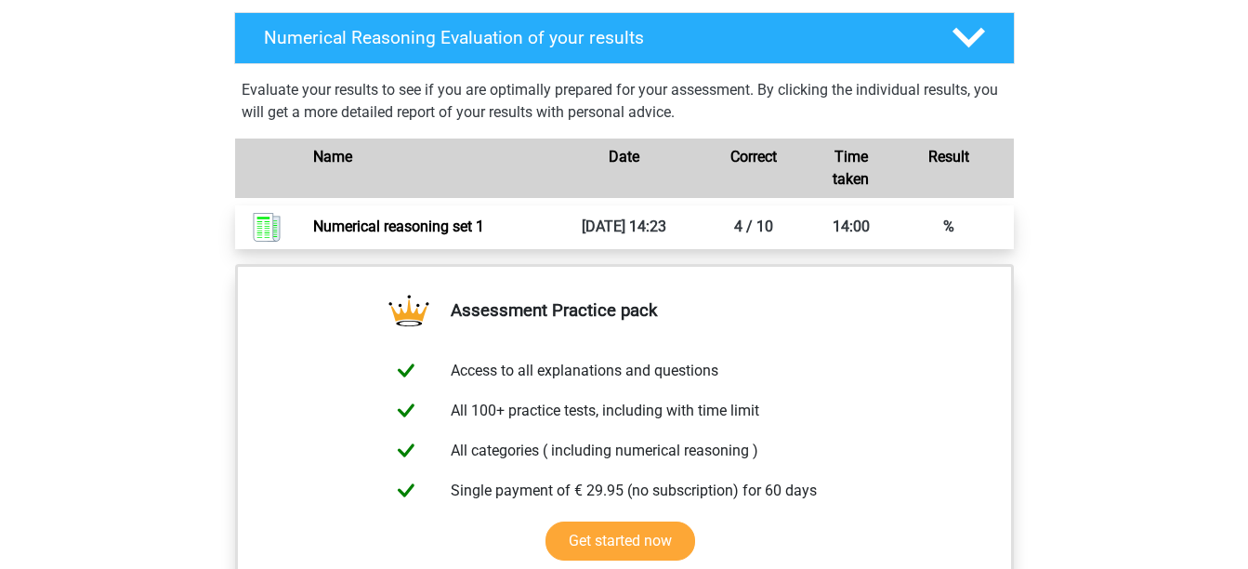
click at [484, 235] on link "Numerical reasoning set 1" at bounding box center [398, 226] width 171 height 18
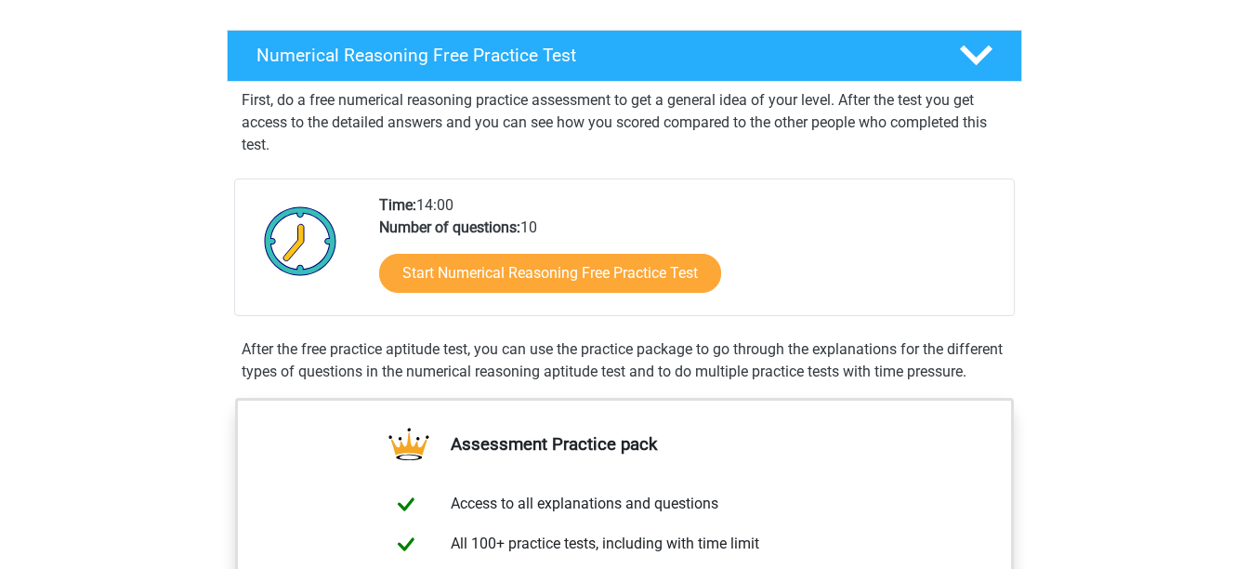
scroll to position [0, 0]
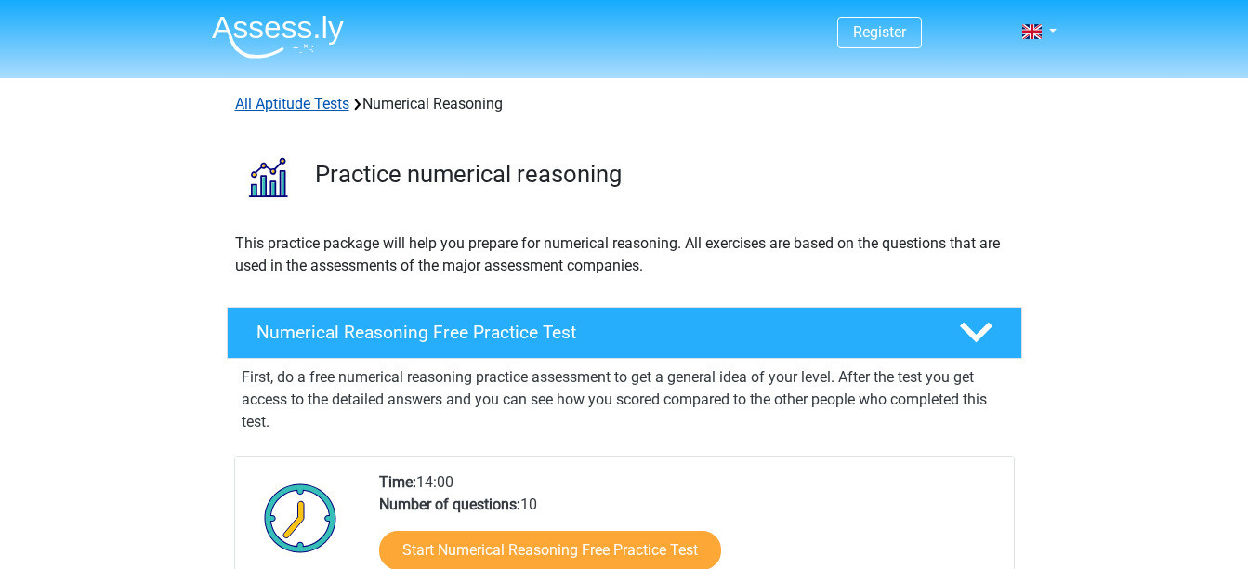
click at [266, 106] on link "All Aptitude Tests" at bounding box center [292, 104] width 114 height 18
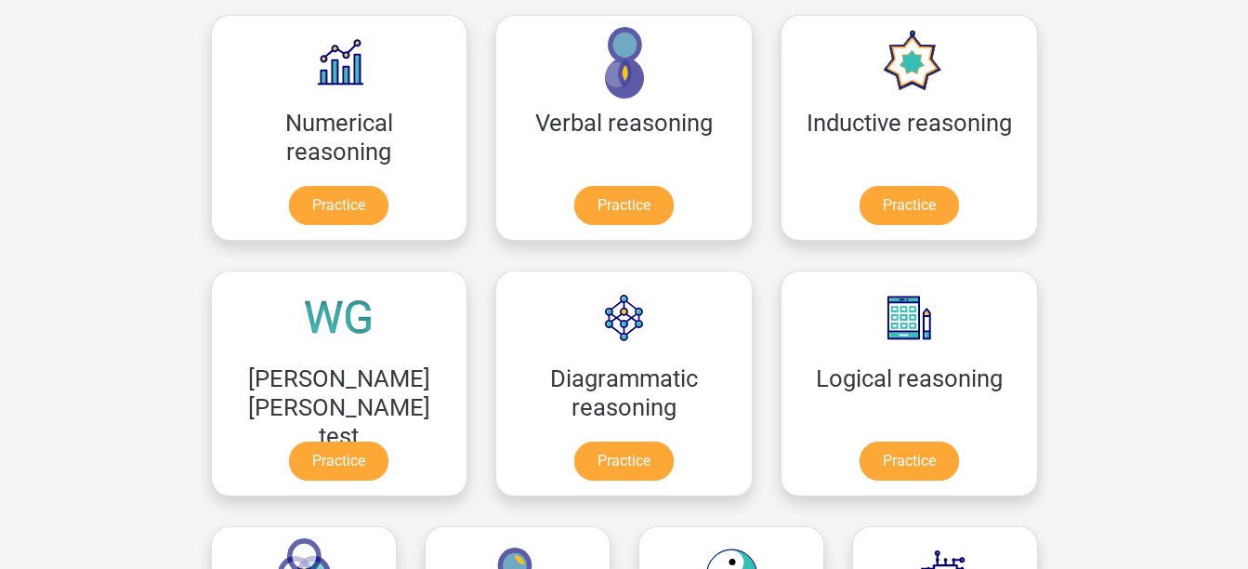
scroll to position [296, 0]
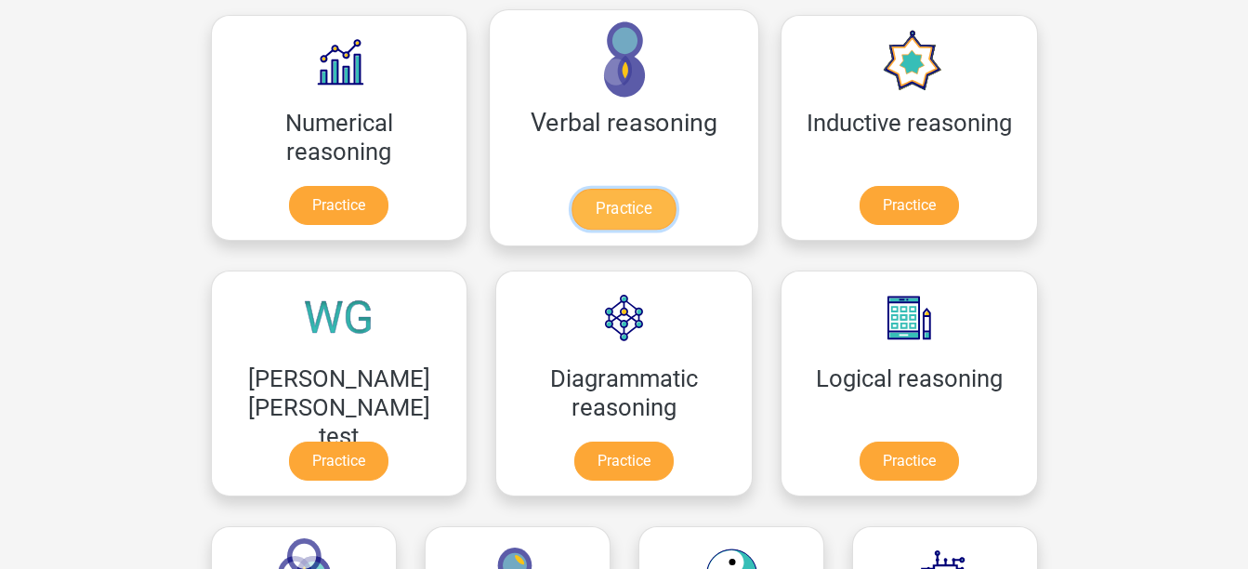
click at [572, 189] on link "Practice" at bounding box center [624, 209] width 104 height 41
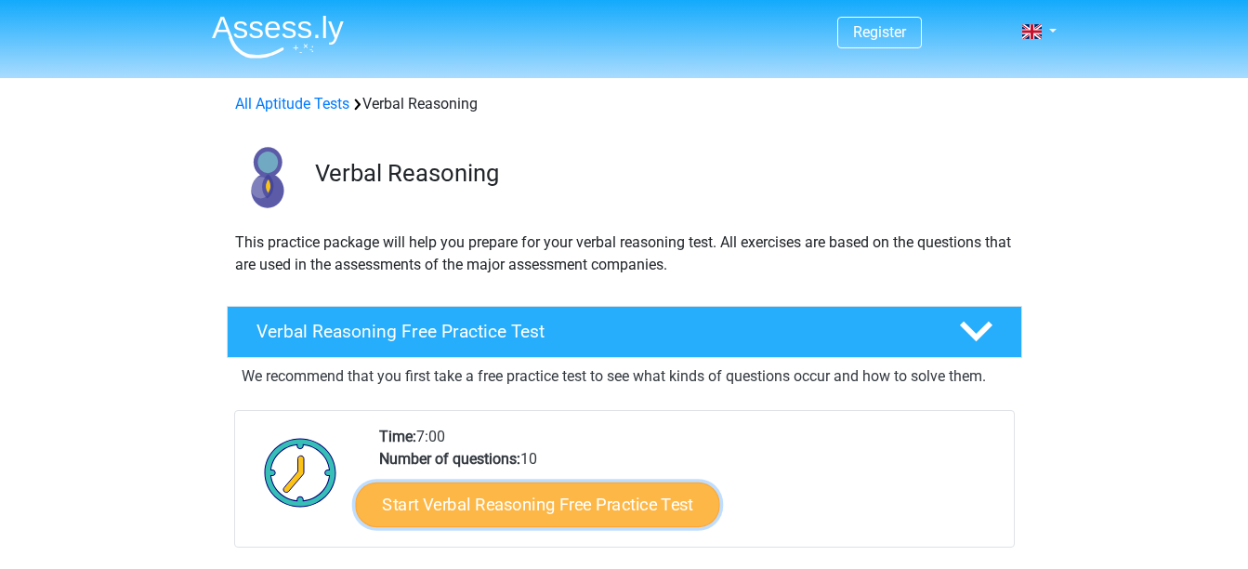
click at [556, 503] on link "Start Verbal Reasoning Free Practice Test" at bounding box center [537, 504] width 364 height 45
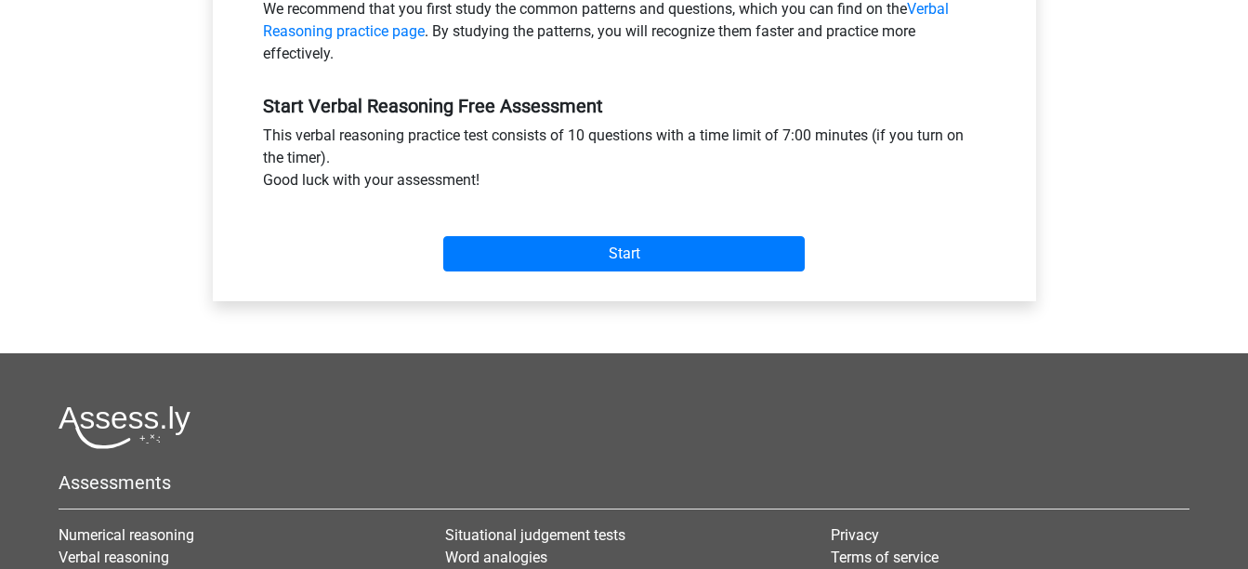
scroll to position [604, 0]
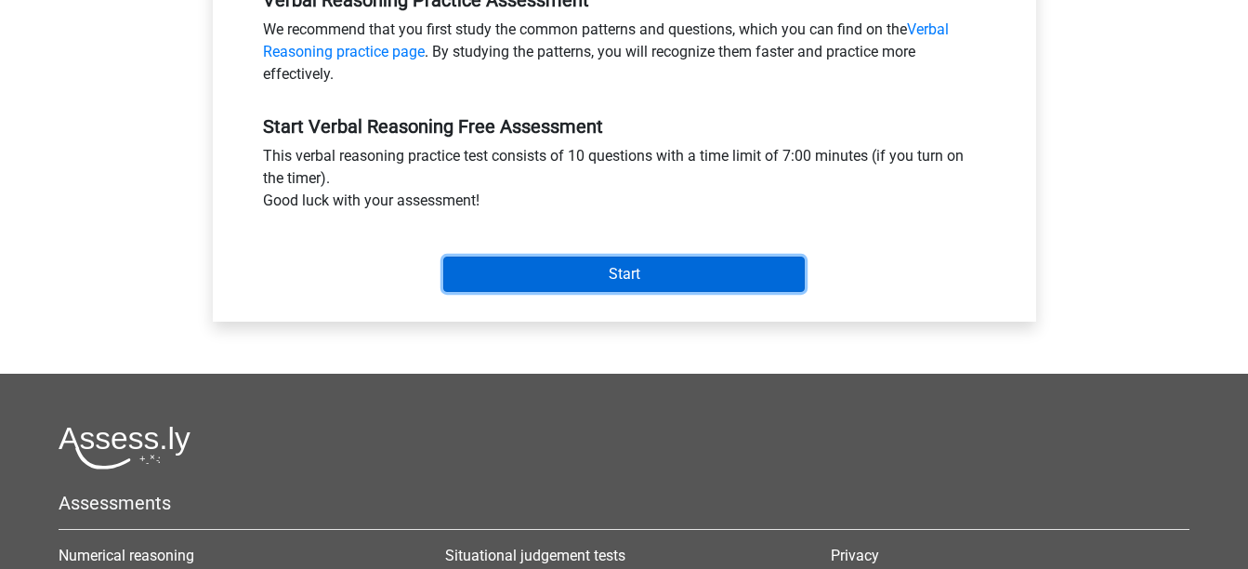
click at [588, 276] on input "Start" at bounding box center [624, 274] width 362 height 35
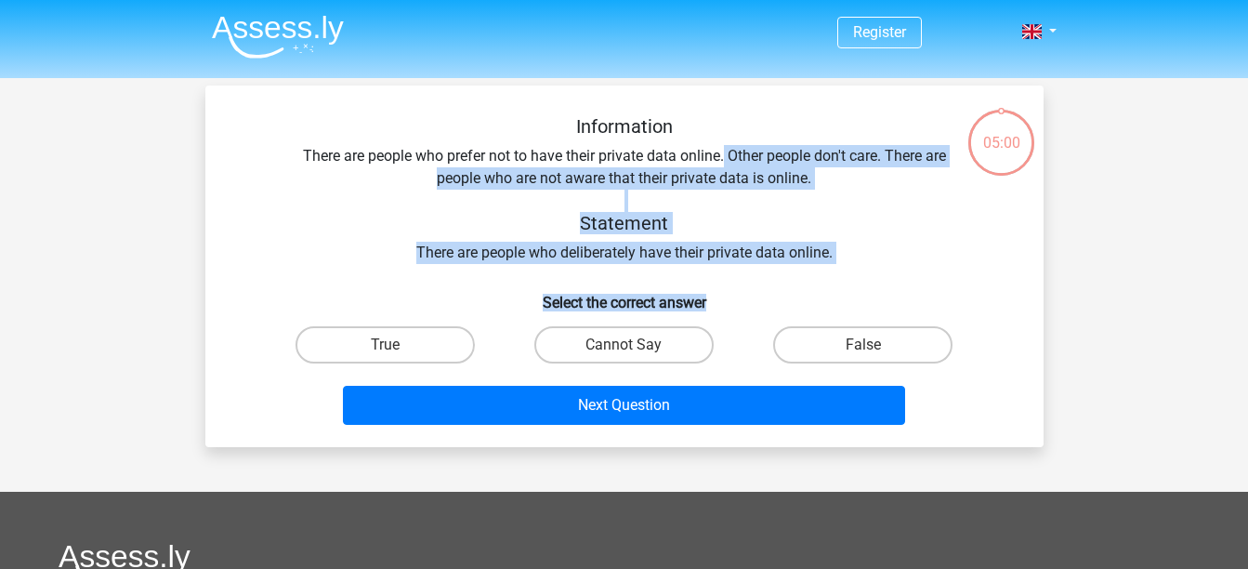
drag, startPoint x: 724, startPoint y: 152, endPoint x: 844, endPoint y: 283, distance: 177.6
click at [844, 283] on div "Information There are people who prefer not to have their private data online. …" at bounding box center [624, 273] width 823 height 317
drag, startPoint x: 844, startPoint y: 283, endPoint x: 757, endPoint y: 271, distance: 88.2
click at [757, 271] on div "Information There are people who prefer not to have their private data online. …" at bounding box center [624, 273] width 823 height 317
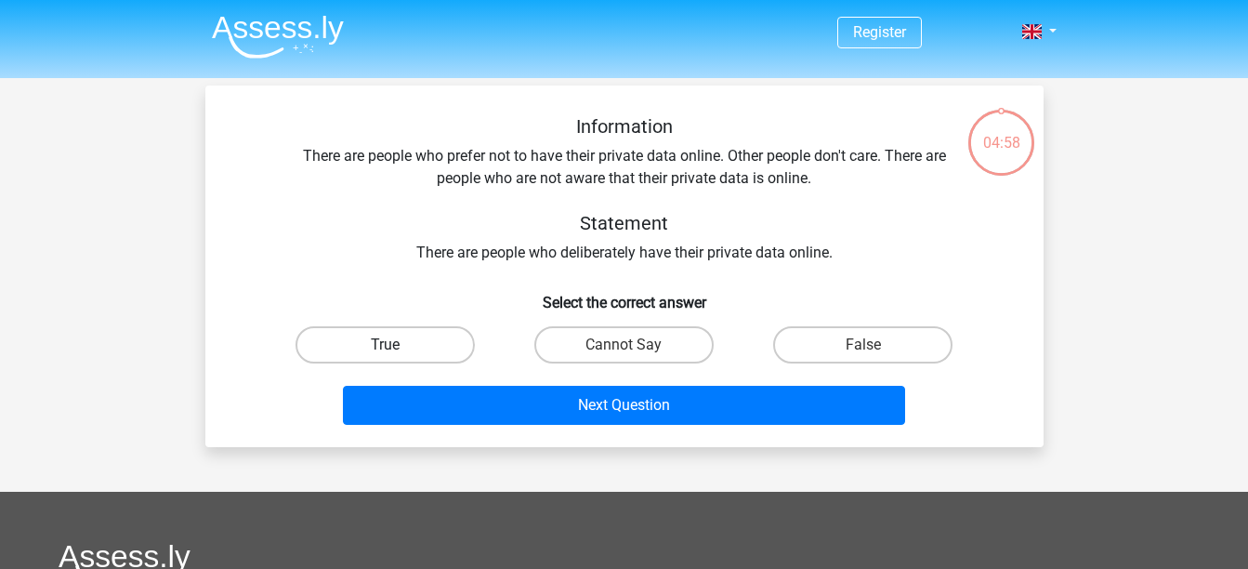
click at [428, 349] on label "True" at bounding box center [385, 344] width 179 height 37
click at [397, 349] on input "True" at bounding box center [391, 351] width 12 height 12
radio input "true"
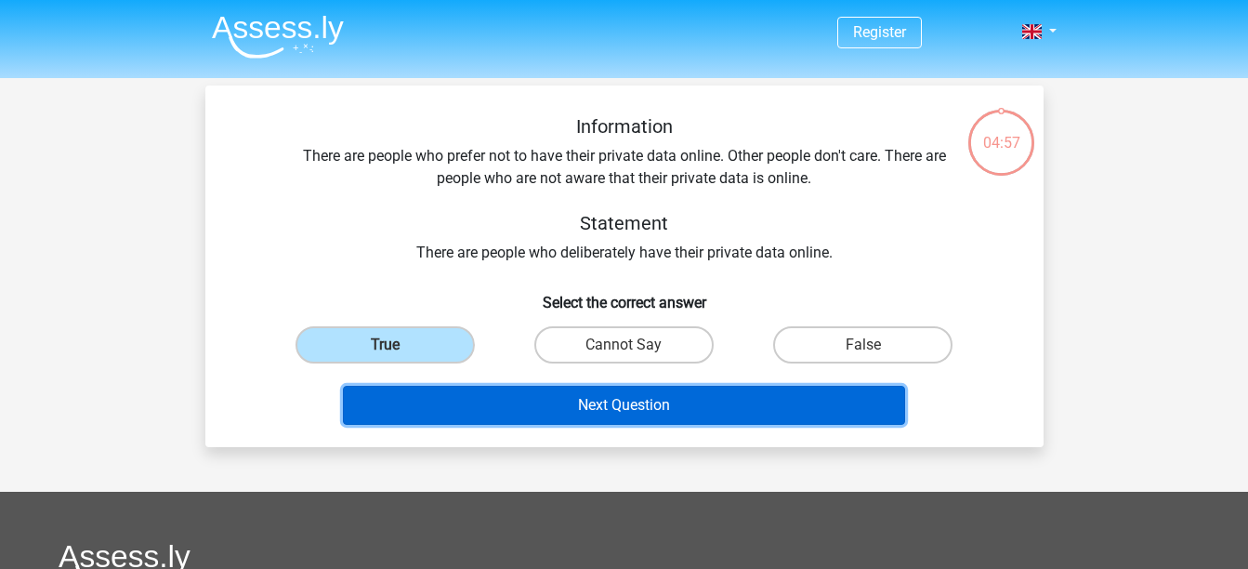
click at [614, 413] on button "Next Question" at bounding box center [624, 405] width 562 height 39
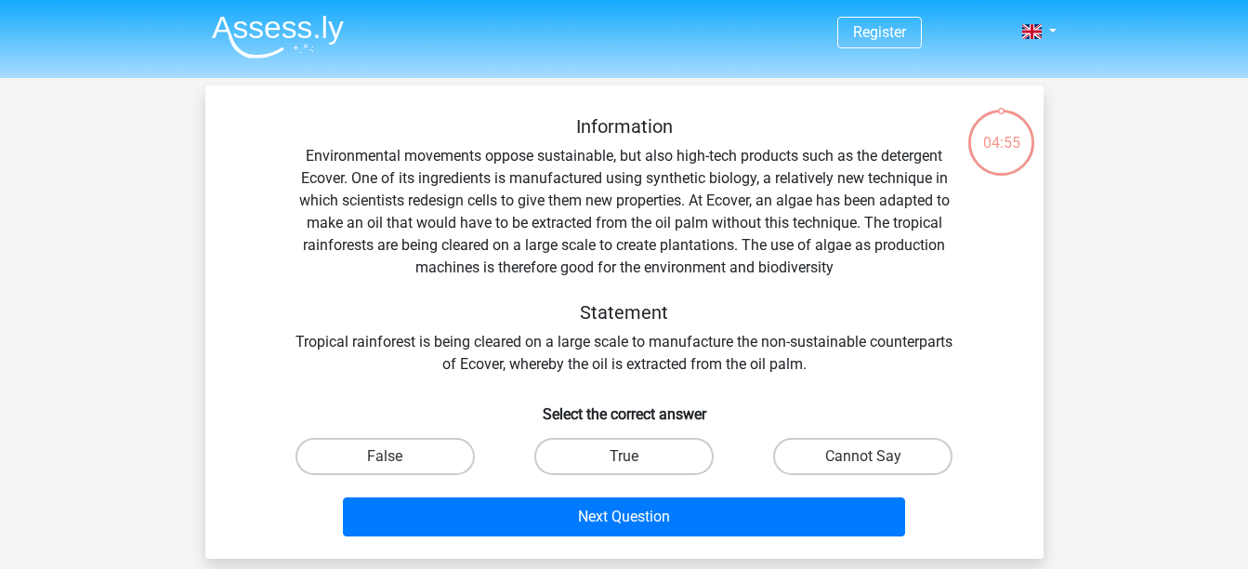
scroll to position [86, 0]
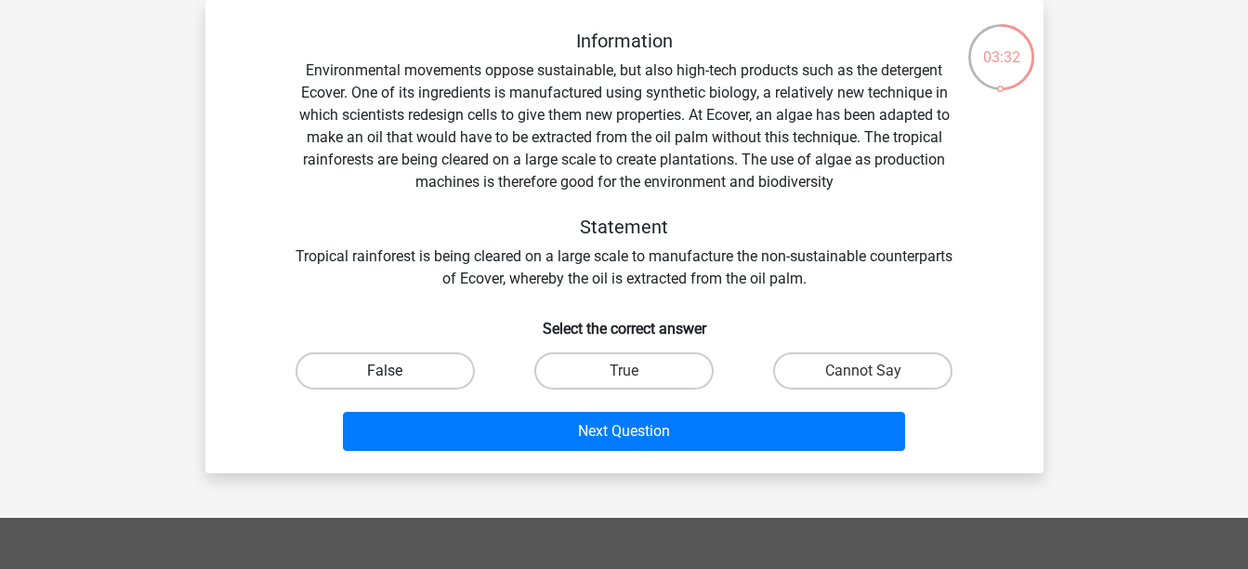
click at [427, 362] on label "False" at bounding box center [385, 370] width 179 height 37
click at [397, 371] on input "False" at bounding box center [391, 377] width 12 height 12
radio input "true"
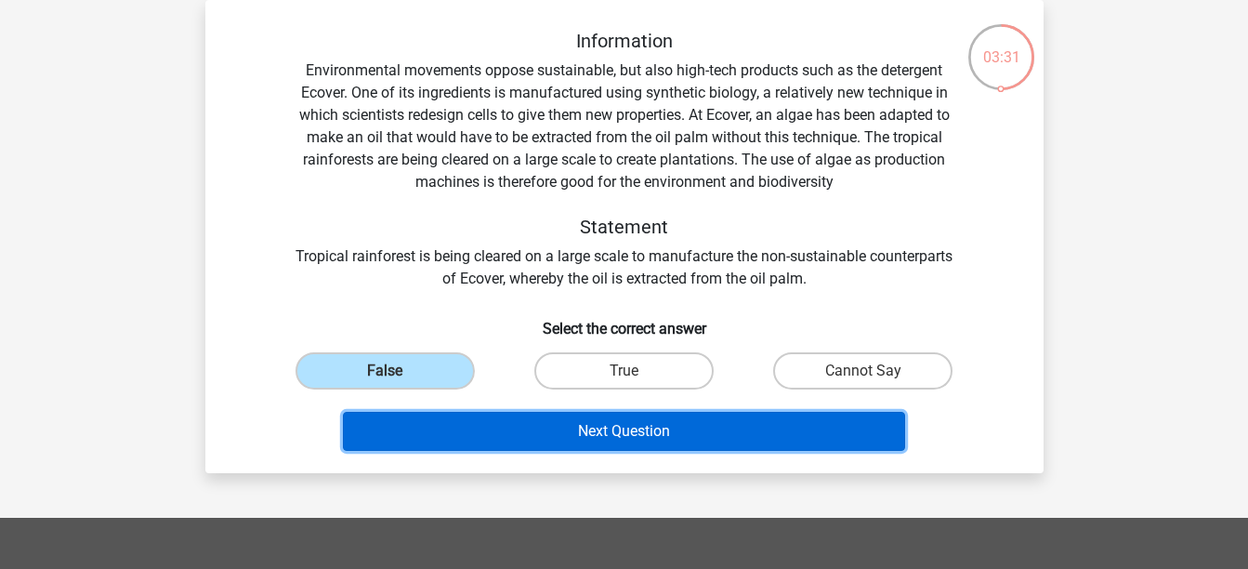
click at [632, 424] on button "Next Question" at bounding box center [624, 431] width 562 height 39
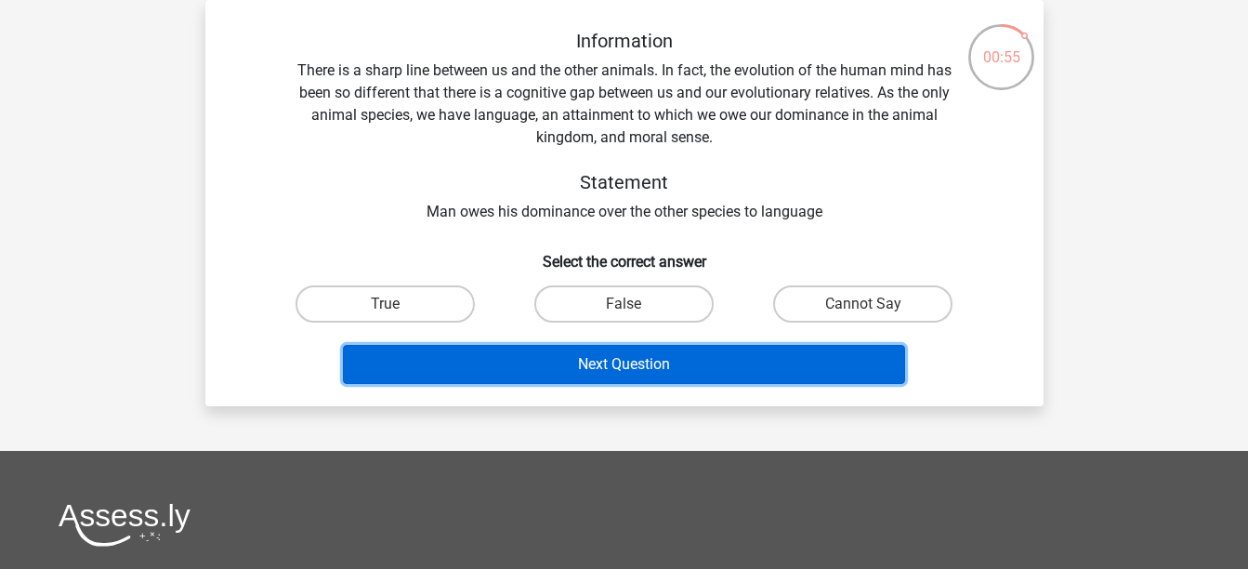
click at [731, 359] on button "Next Question" at bounding box center [624, 364] width 562 height 39
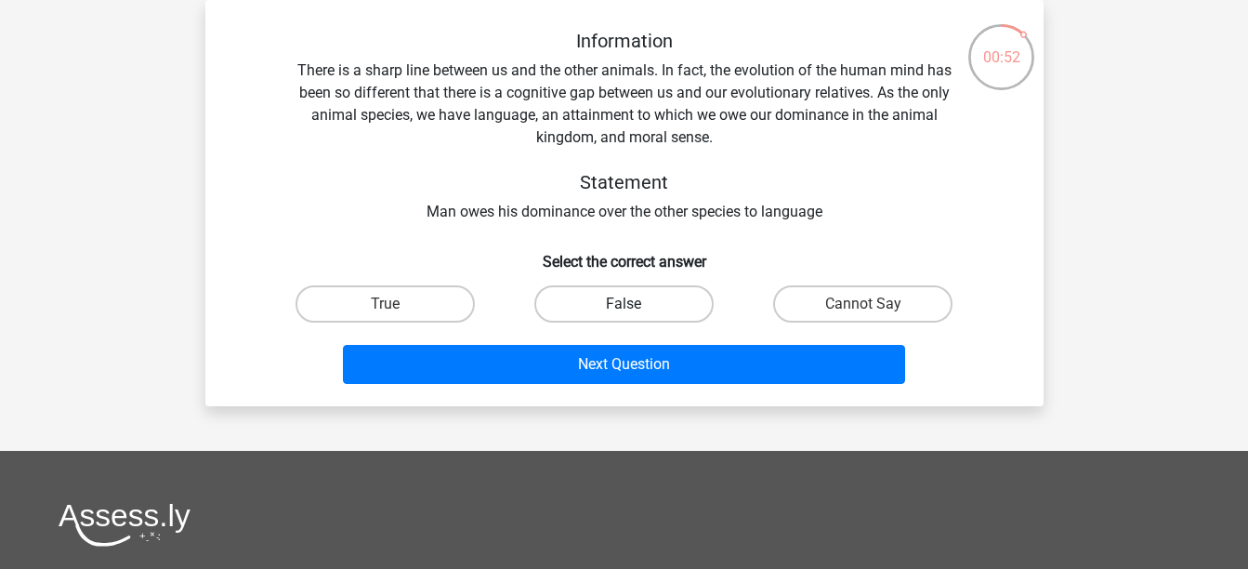
click at [612, 308] on label "False" at bounding box center [623, 303] width 179 height 37
click at [624, 308] on input "False" at bounding box center [630, 310] width 12 height 12
radio input "true"
click at [369, 301] on label "True" at bounding box center [385, 303] width 179 height 37
click at [385, 304] on input "True" at bounding box center [391, 310] width 12 height 12
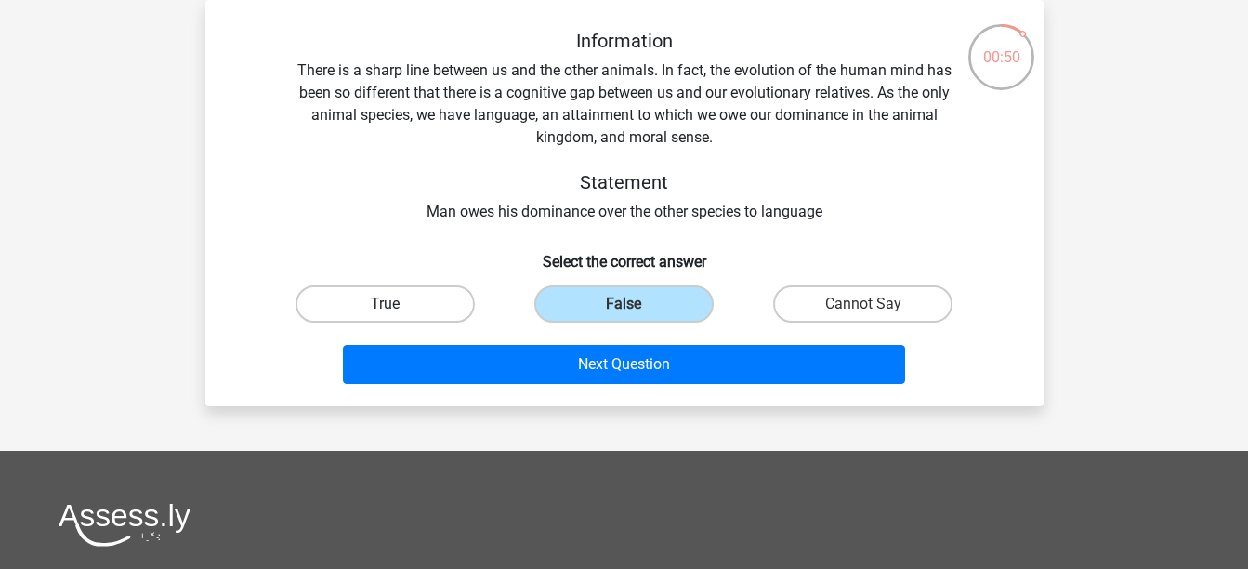
radio input "true"
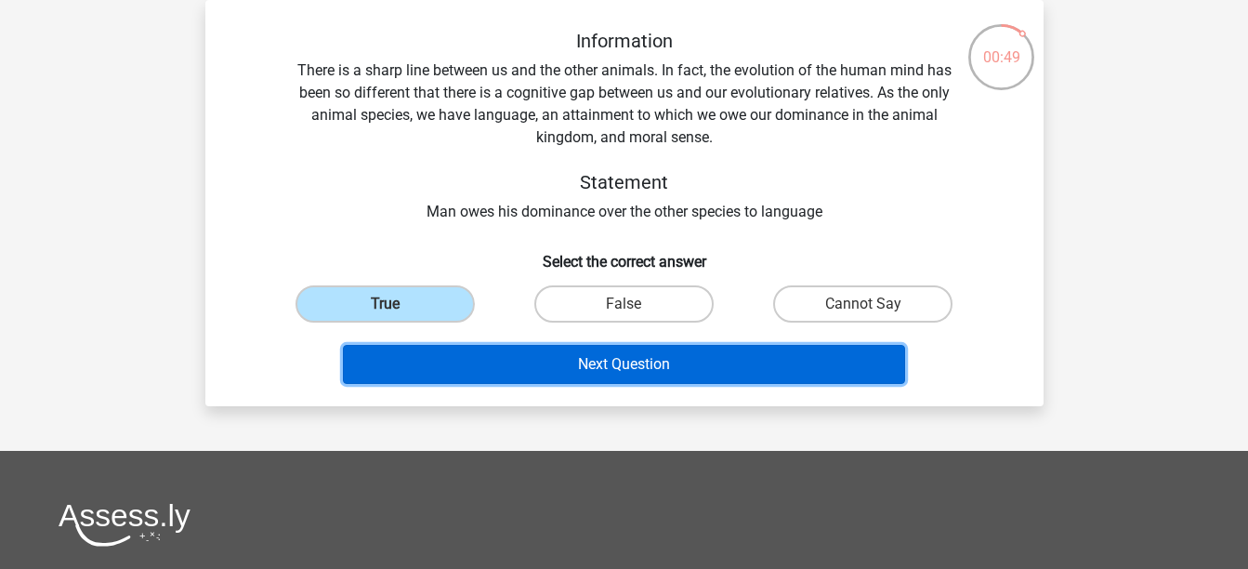
click at [621, 369] on button "Next Question" at bounding box center [624, 364] width 562 height 39
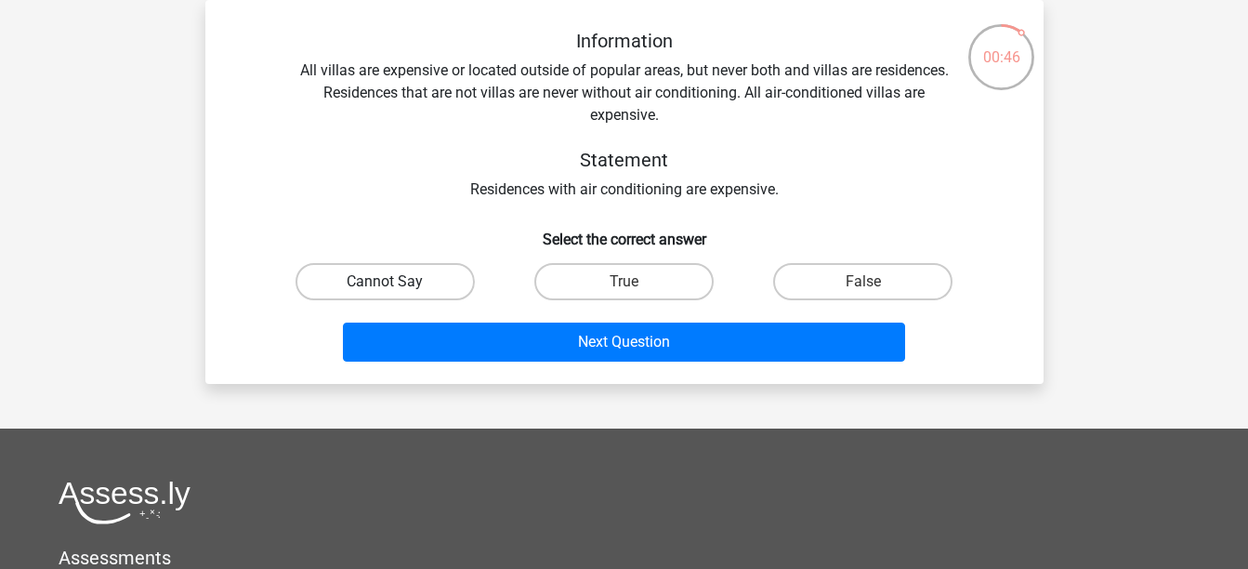
click at [435, 282] on label "Cannot Say" at bounding box center [385, 281] width 179 height 37
click at [397, 282] on input "Cannot Say" at bounding box center [391, 288] width 12 height 12
radio input "true"
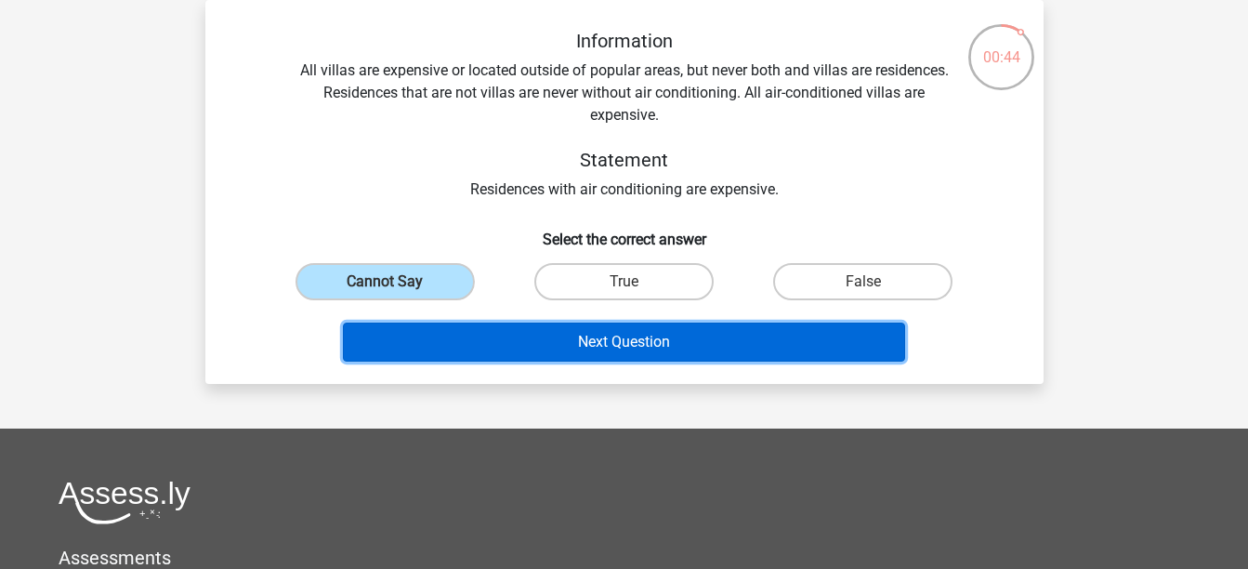
click at [673, 351] on button "Next Question" at bounding box center [624, 341] width 562 height 39
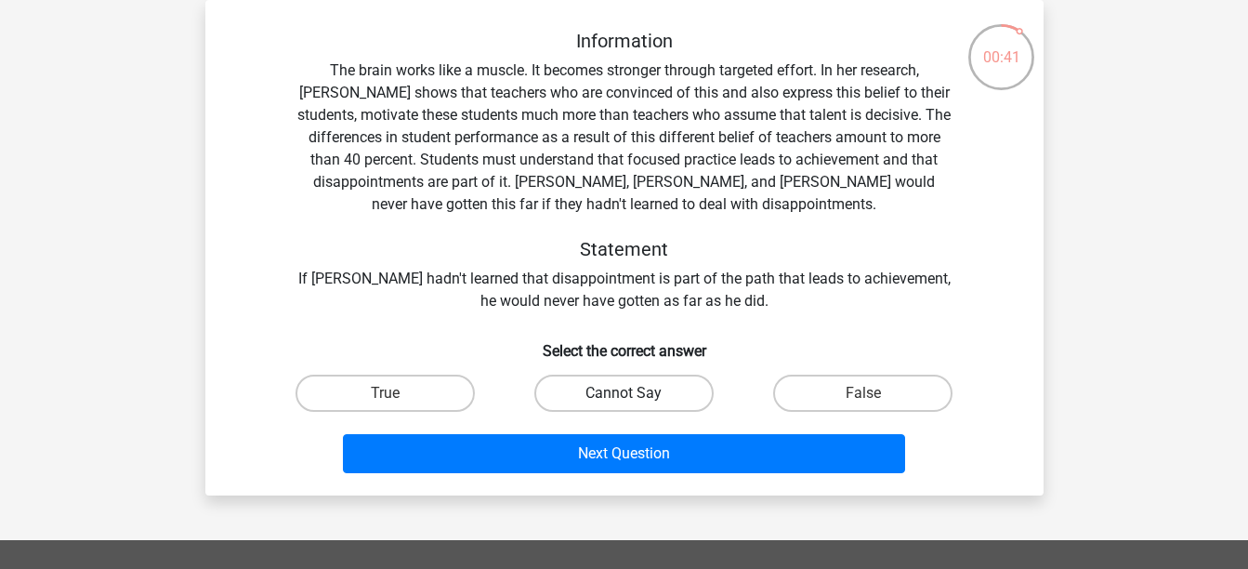
click at [620, 401] on label "Cannot Say" at bounding box center [623, 393] width 179 height 37
click at [624, 401] on input "Cannot Say" at bounding box center [630, 399] width 12 height 12
radio input "true"
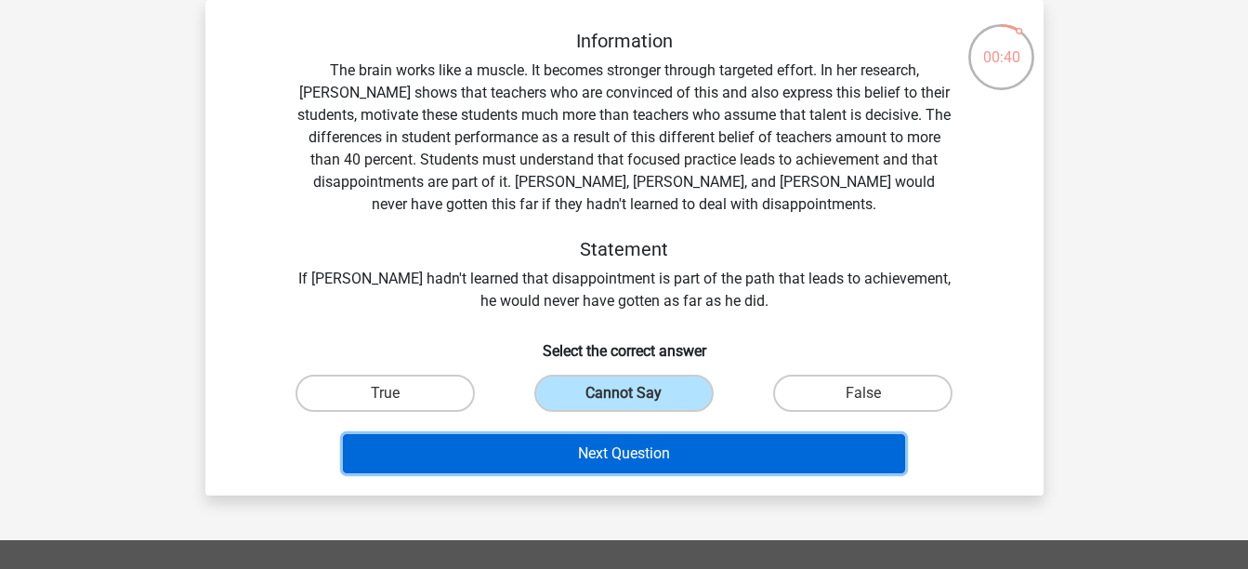
click at [647, 453] on button "Next Question" at bounding box center [624, 453] width 562 height 39
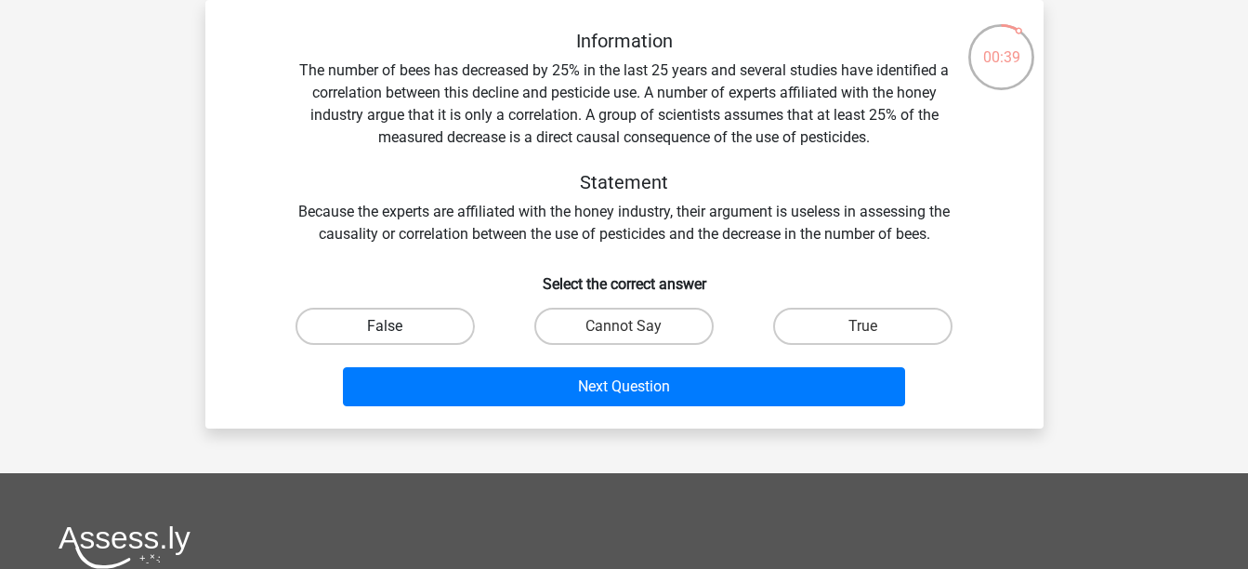
click at [427, 335] on label "False" at bounding box center [385, 326] width 179 height 37
click at [397, 335] on input "False" at bounding box center [391, 332] width 12 height 12
radio input "true"
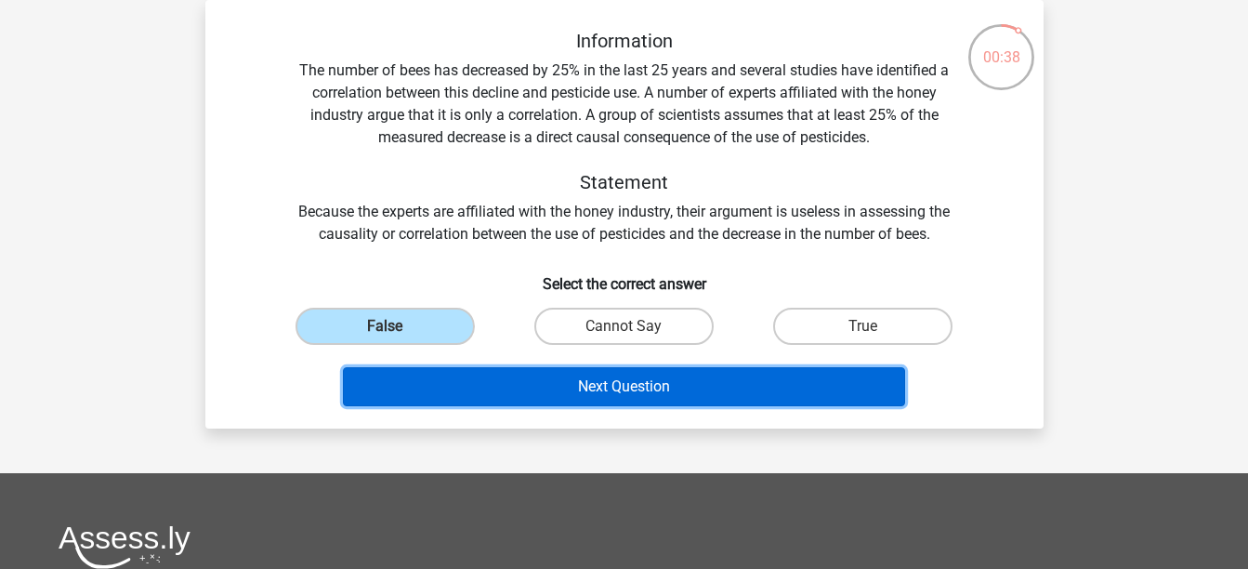
click at [532, 393] on button "Next Question" at bounding box center [624, 386] width 562 height 39
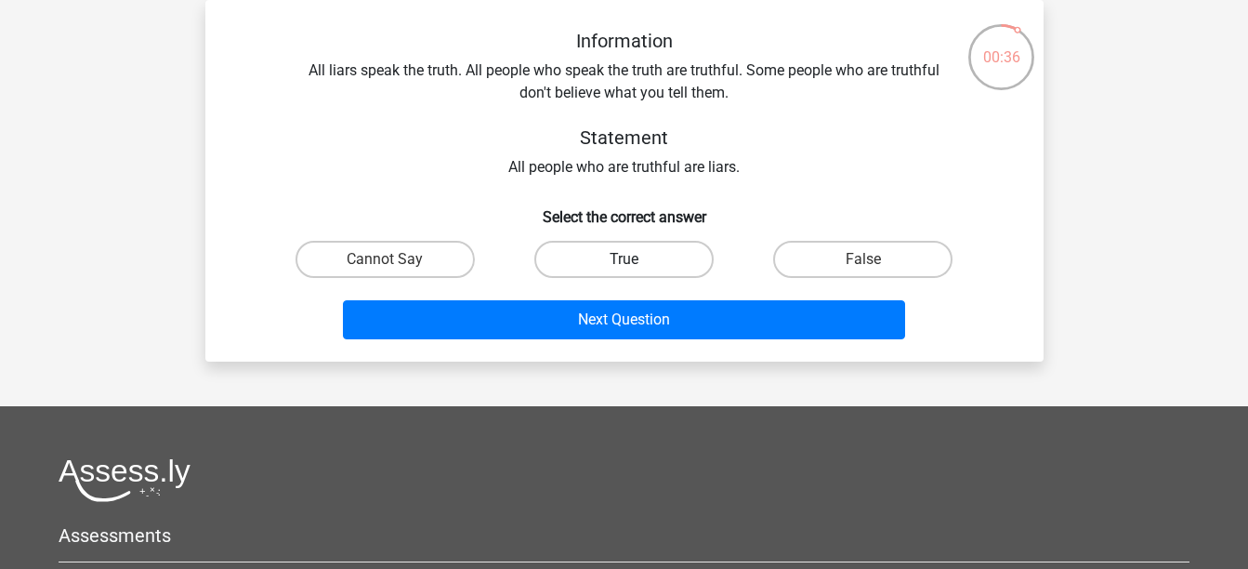
click at [656, 260] on label "True" at bounding box center [623, 259] width 179 height 37
click at [636, 260] on input "True" at bounding box center [630, 265] width 12 height 12
radio input "true"
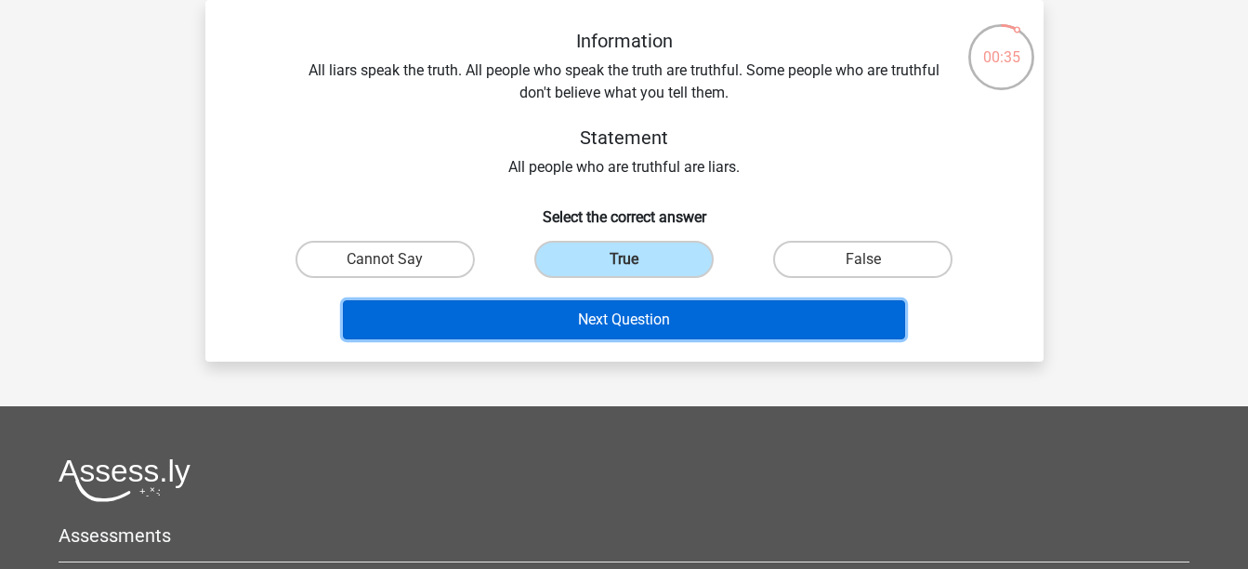
click at [671, 315] on button "Next Question" at bounding box center [624, 319] width 562 height 39
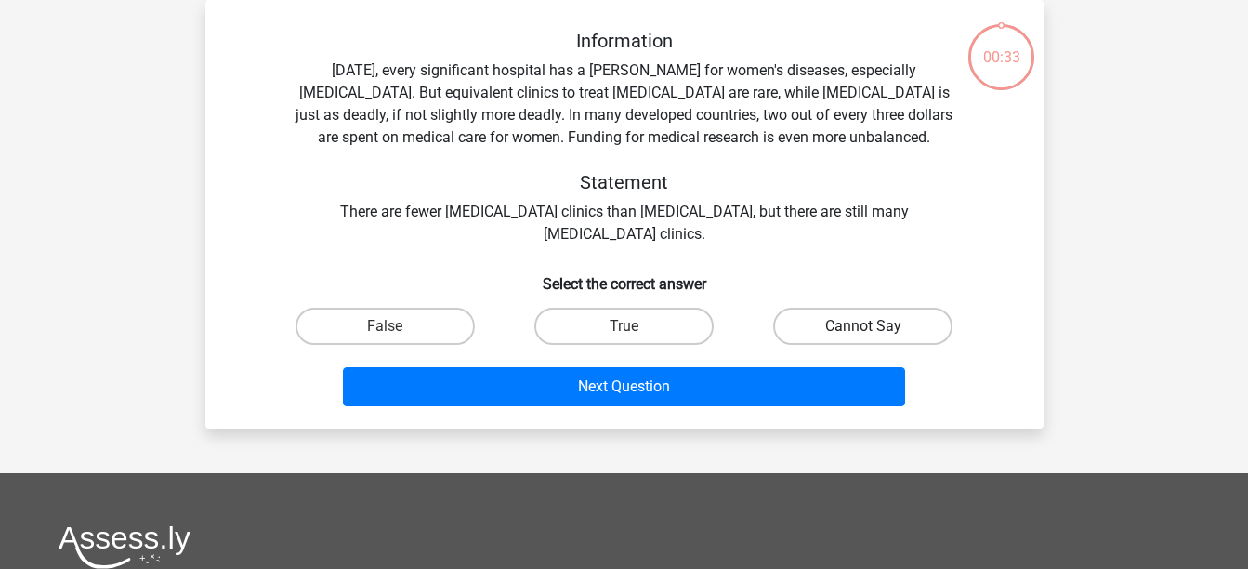
click at [873, 322] on label "Cannot Say" at bounding box center [862, 326] width 179 height 37
click at [873, 326] on input "Cannot Say" at bounding box center [869, 332] width 12 height 12
radio input "true"
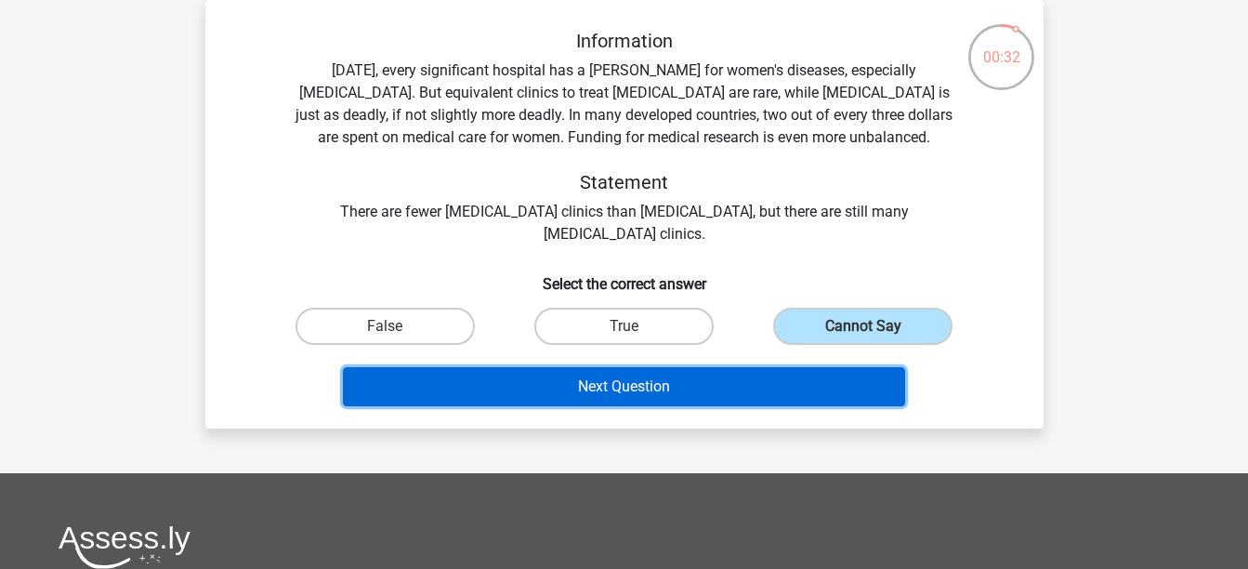
click at [709, 379] on button "Next Question" at bounding box center [624, 386] width 562 height 39
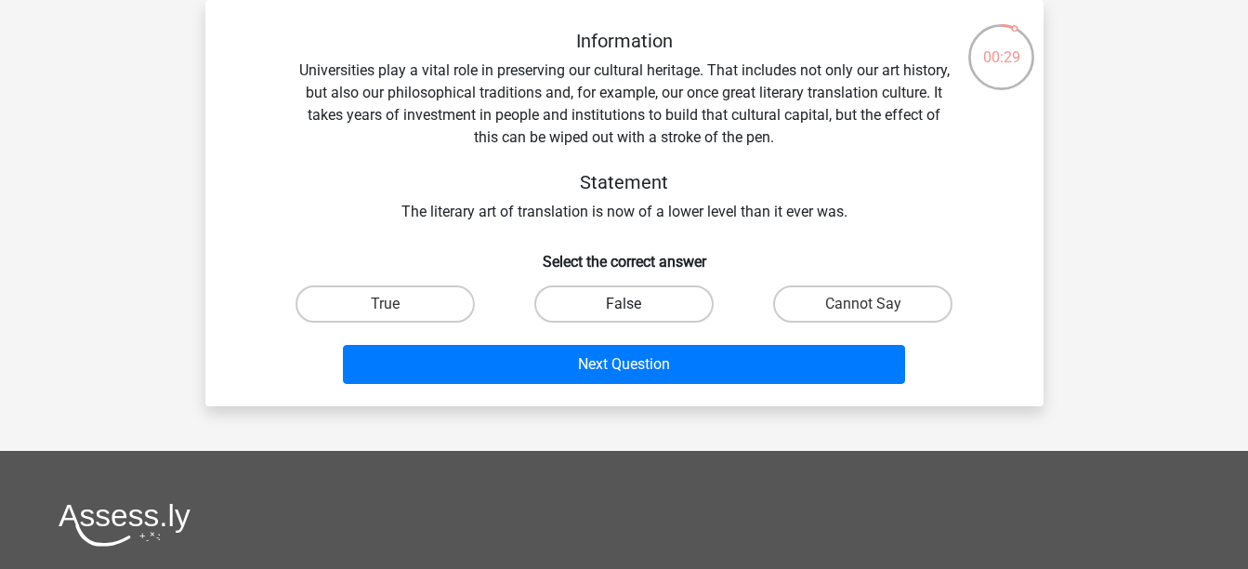
click at [627, 301] on label "False" at bounding box center [623, 303] width 179 height 37
click at [627, 304] on input "False" at bounding box center [630, 310] width 12 height 12
radio input "true"
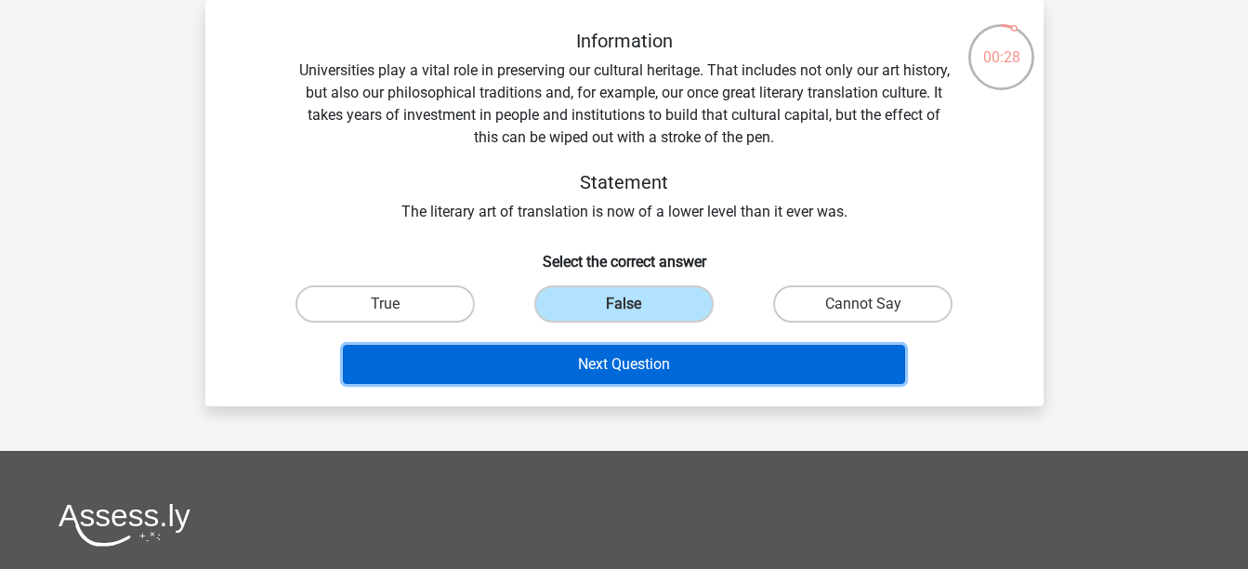
click at [652, 354] on button "Next Question" at bounding box center [624, 364] width 562 height 39
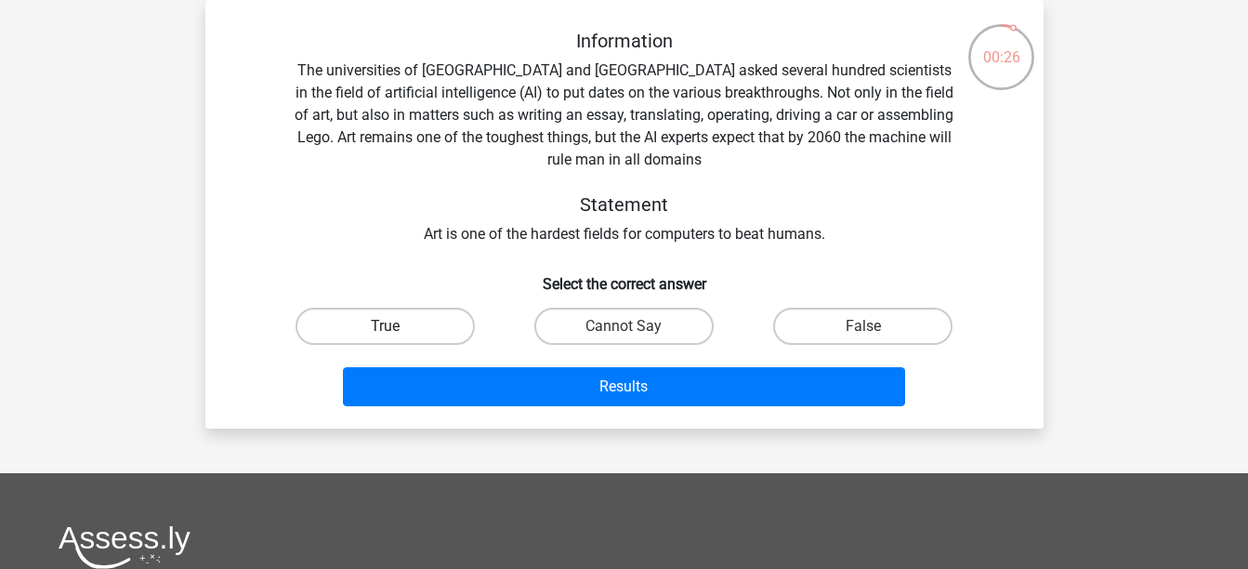
click at [441, 325] on label "True" at bounding box center [385, 326] width 179 height 37
click at [397, 326] on input "True" at bounding box center [391, 332] width 12 height 12
radio input "true"
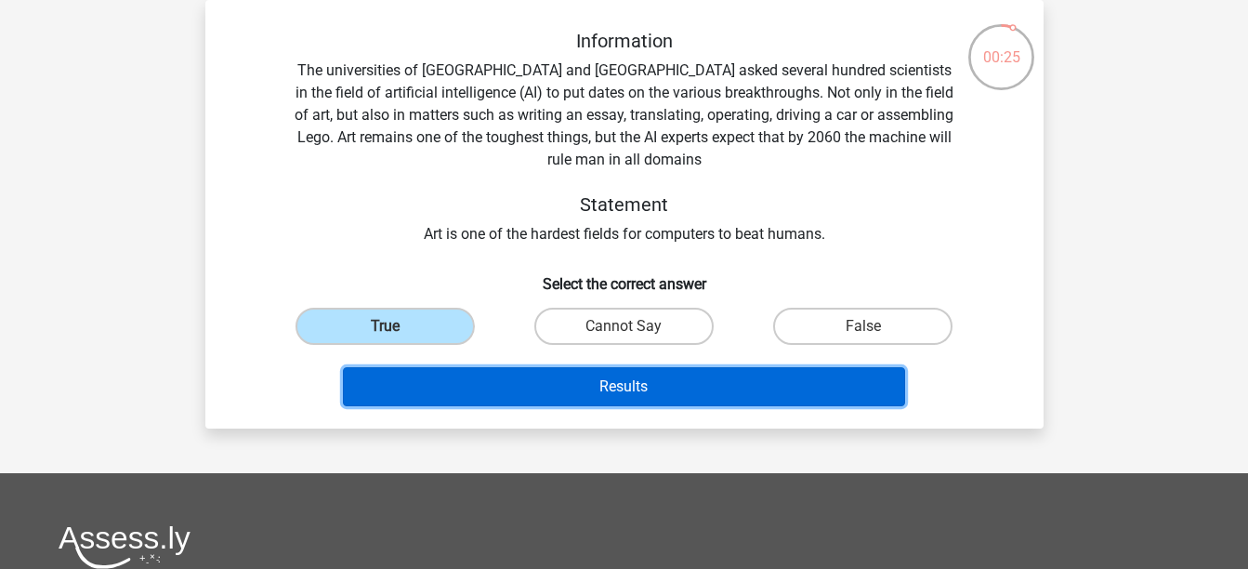
click at [600, 375] on button "Results" at bounding box center [624, 386] width 562 height 39
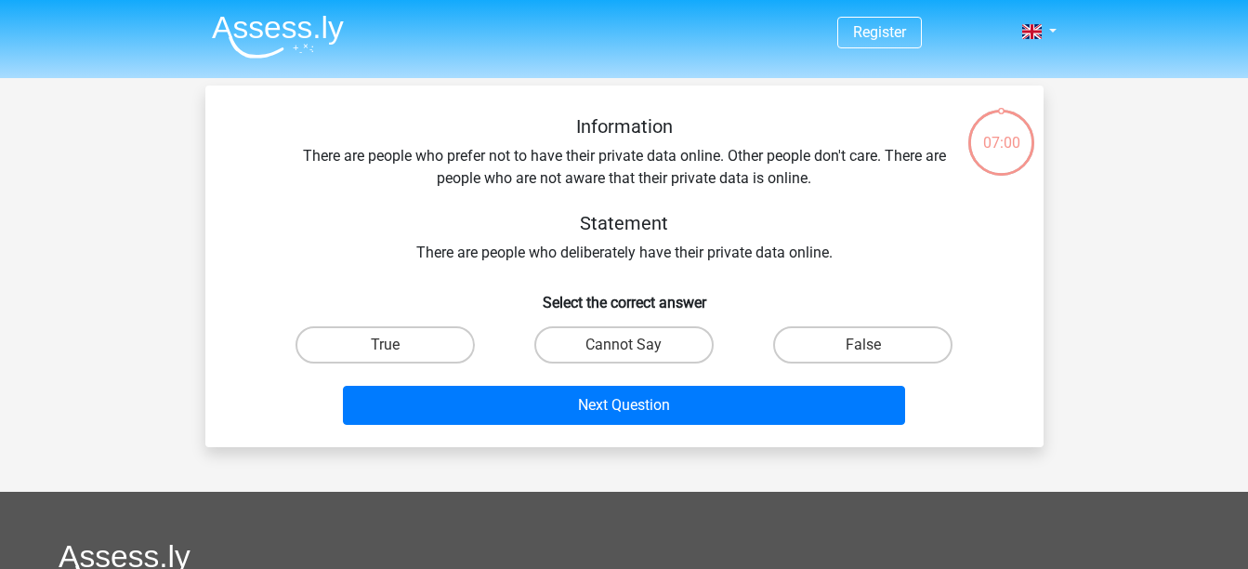
scroll to position [86, 0]
